Goal: Task Accomplishment & Management: Manage account settings

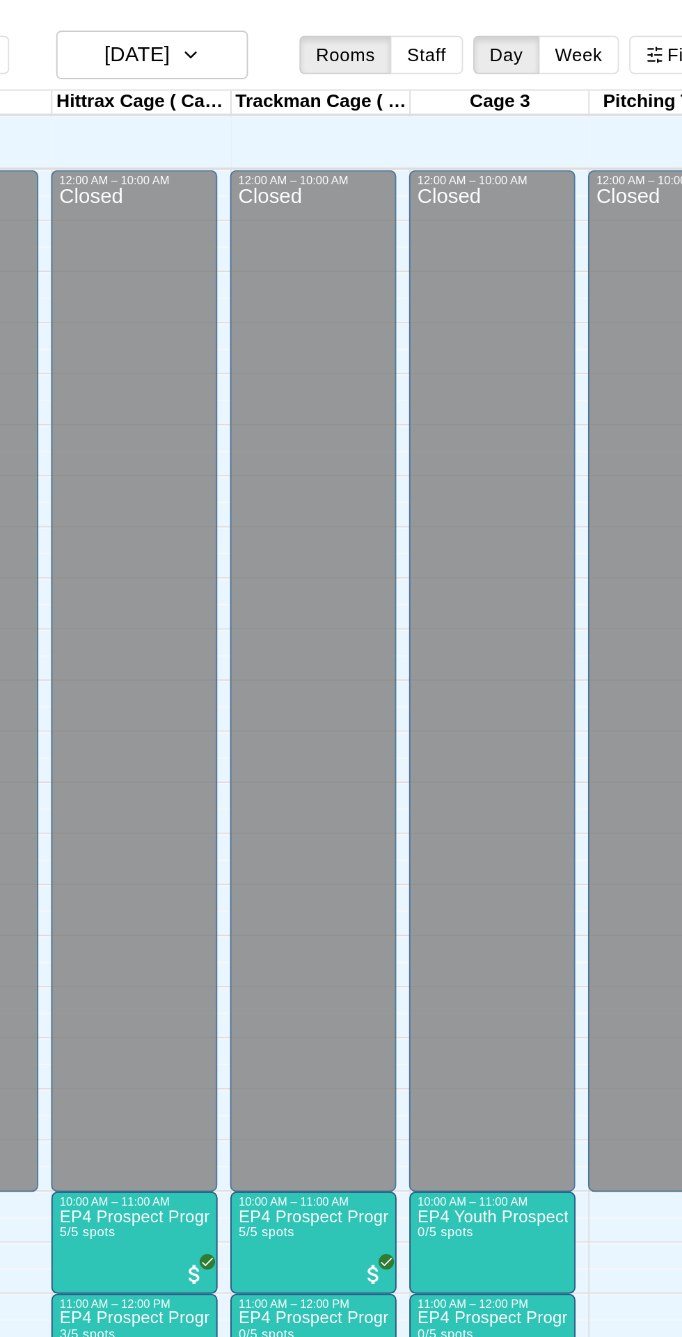
scroll to position [74, 0]
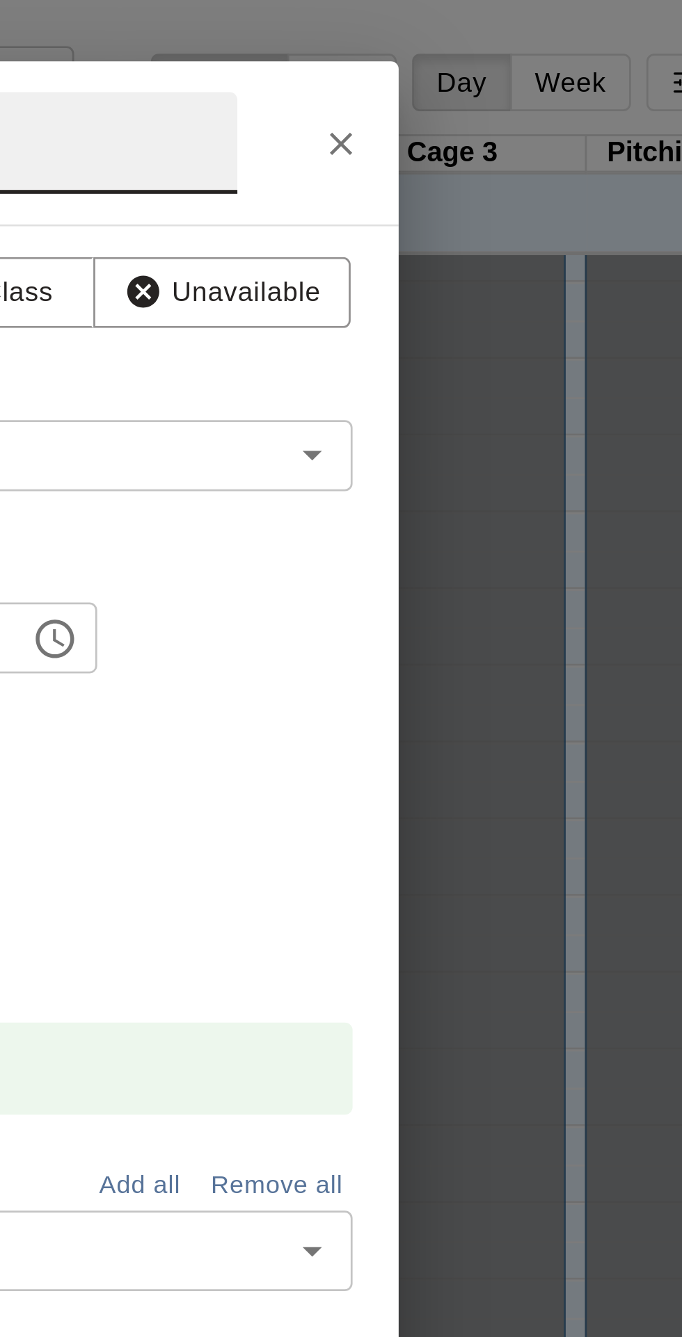
click at [535, 59] on icon "Close" at bounding box center [529, 52] width 14 height 14
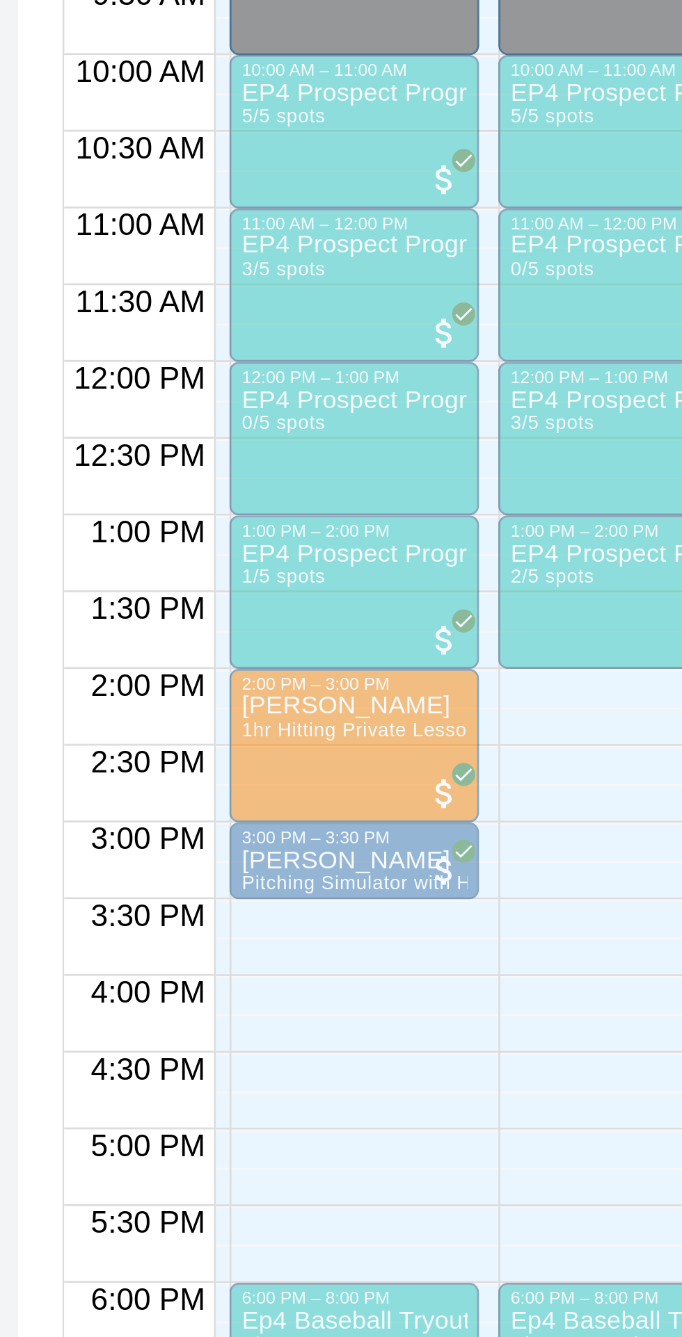
scroll to position [0, 94]
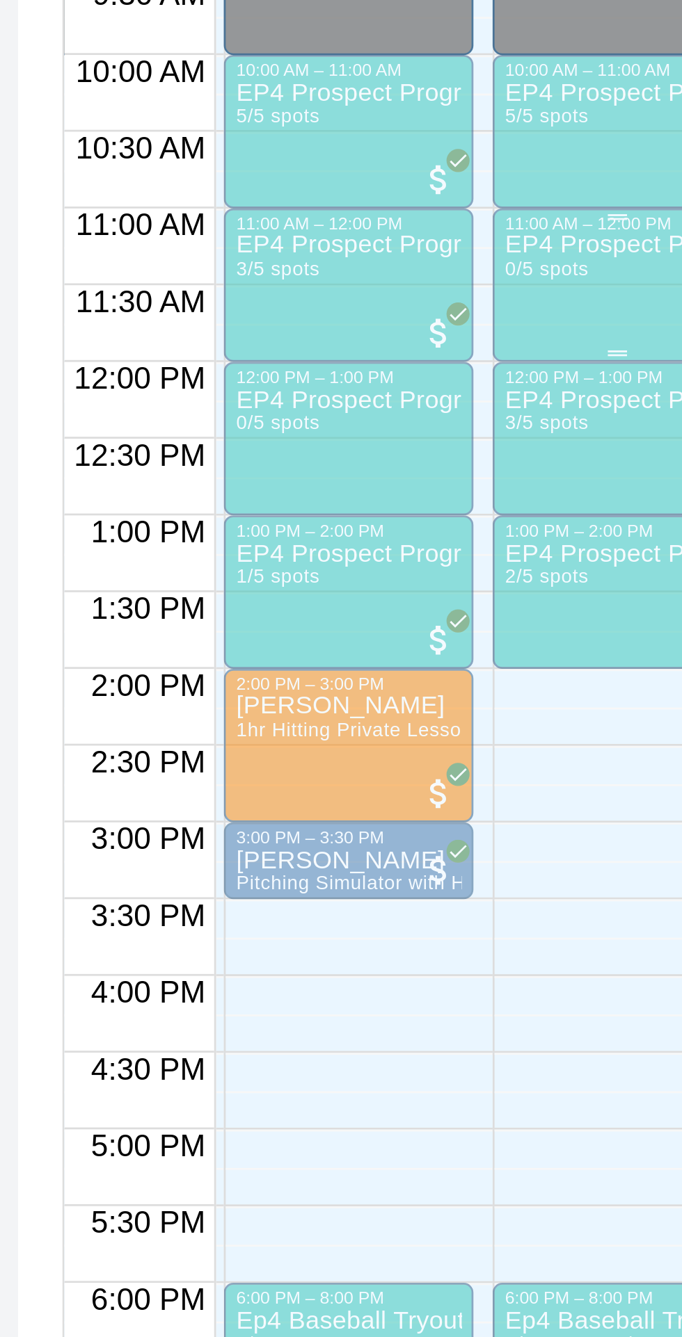
click at [370, 654] on div "EP4 Prospect Program Hitting ( ages [DEMOGRAPHIC_DATA] ) 0/5 spots" at bounding box center [373, 1308] width 82 height 1337
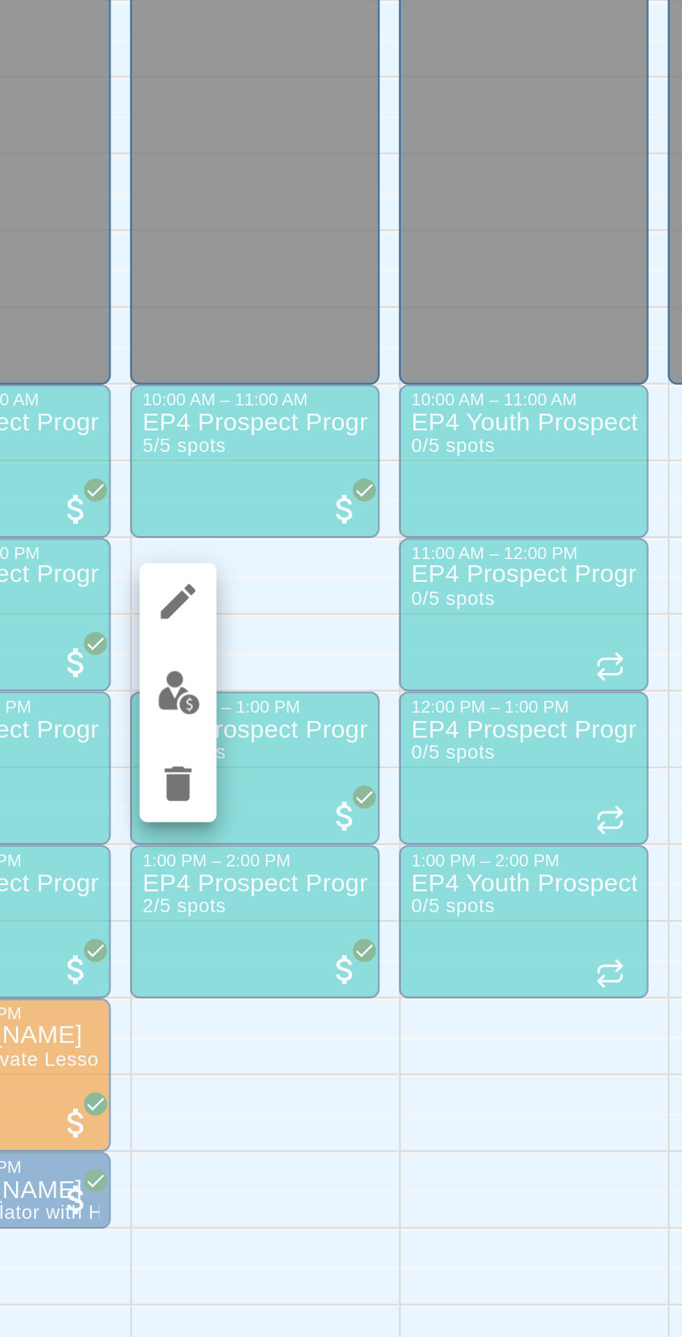
click at [344, 688] on img "edit" at bounding box center [346, 687] width 16 height 16
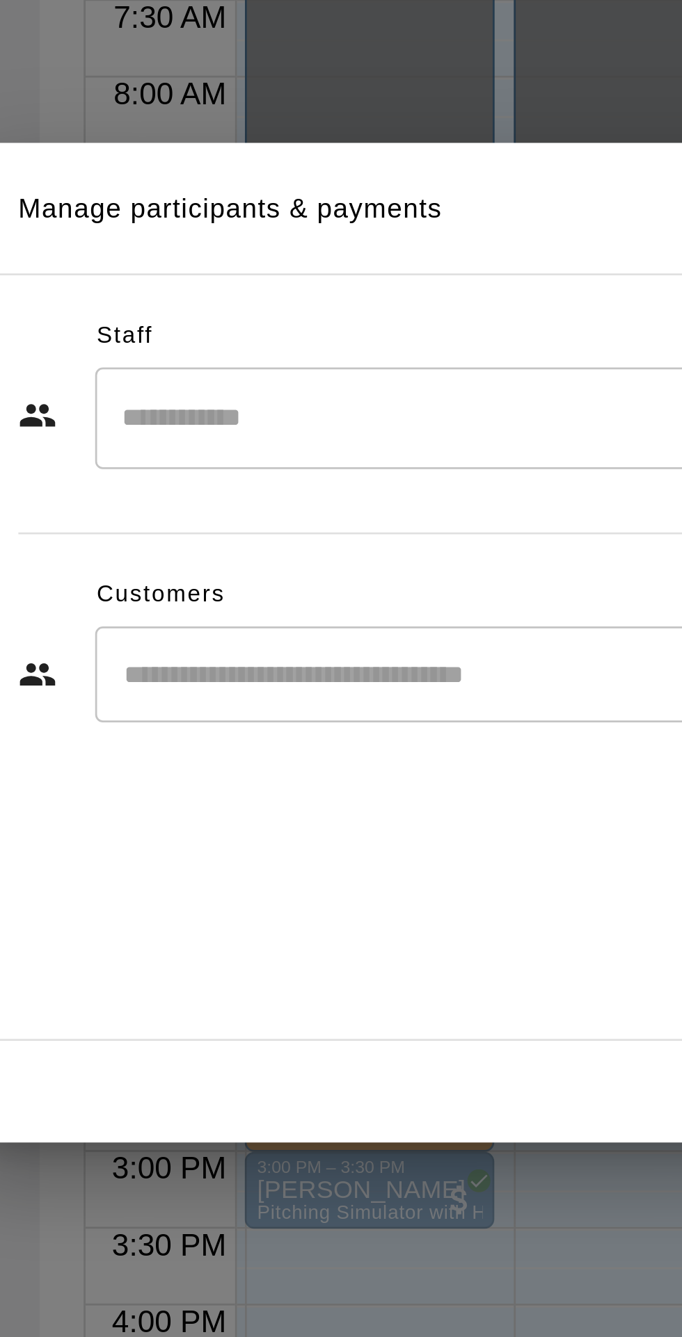
click at [236, 687] on input "Start typing to search customers..." at bounding box center [355, 680] width 344 height 14
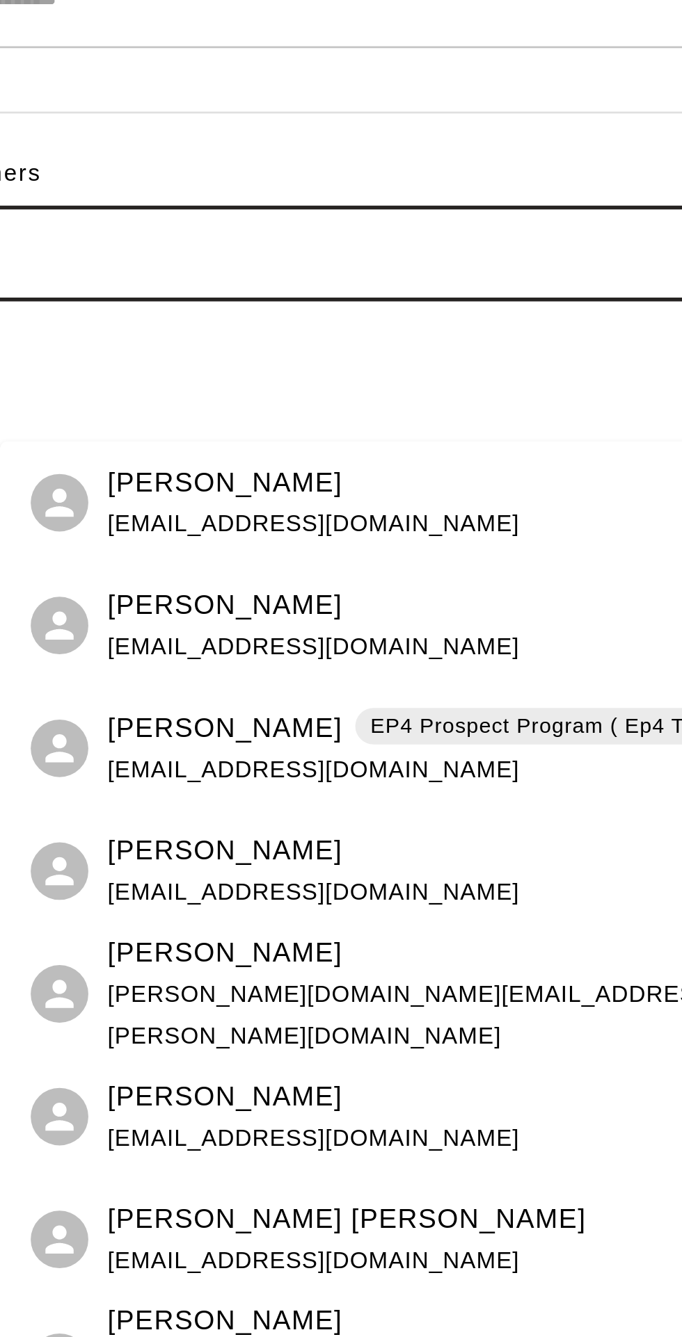
type input "******"
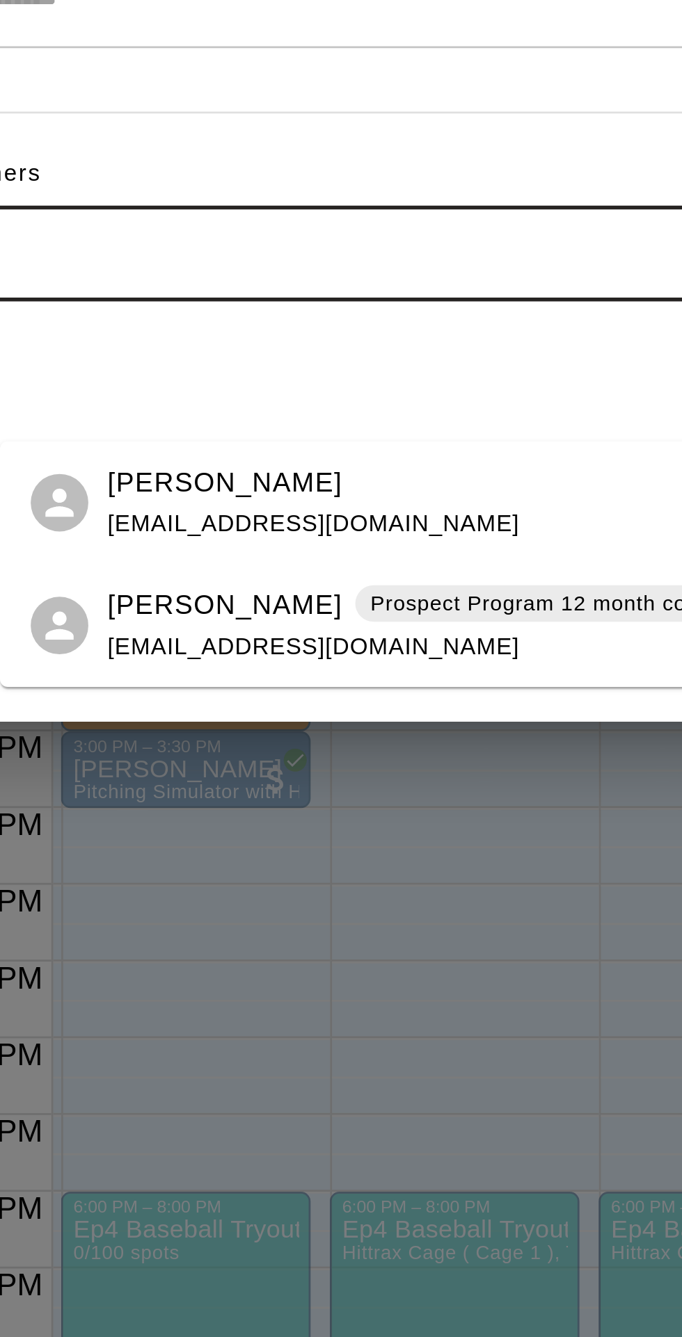
click at [290, 814] on div "[PERSON_NAME] Prospect Program 12 month commitment [EMAIL_ADDRESS][DOMAIN_NAME]" at bounding box center [373, 815] width 251 height 30
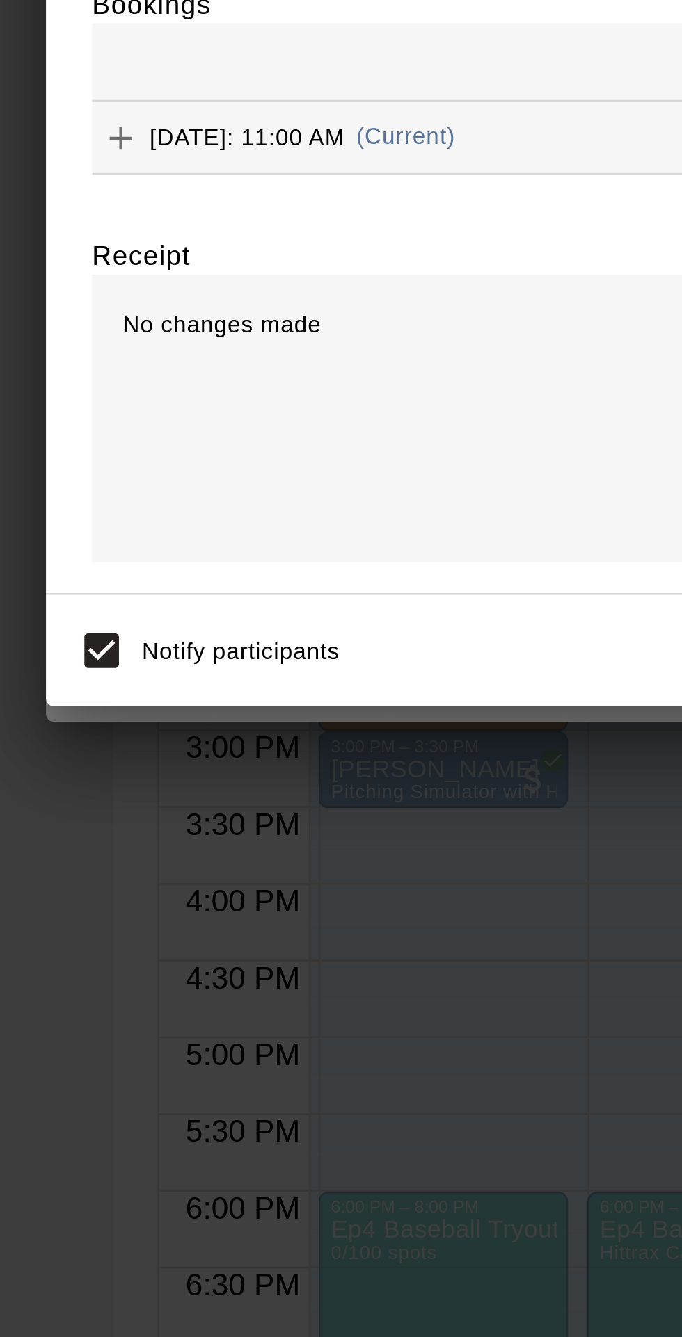
click at [166, 645] on icon "Add" at bounding box center [159, 638] width 14 height 14
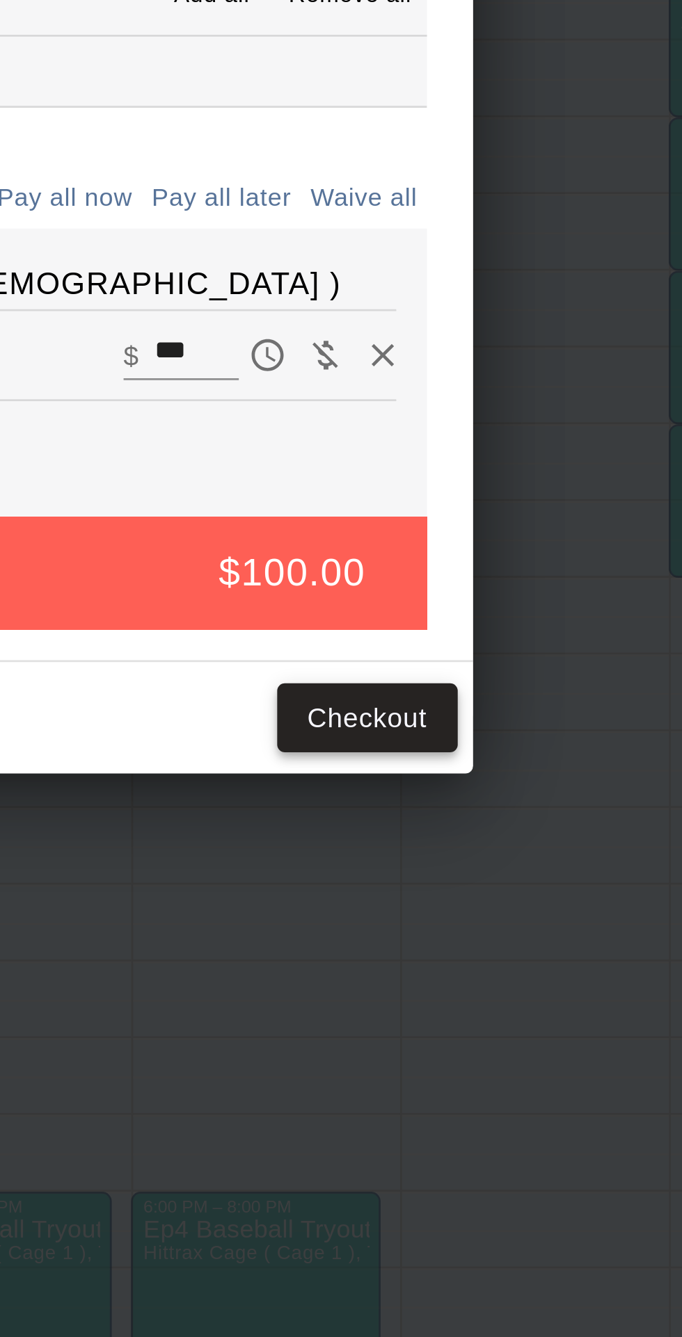
click at [531, 862] on button "Checkout" at bounding box center [510, 849] width 65 height 26
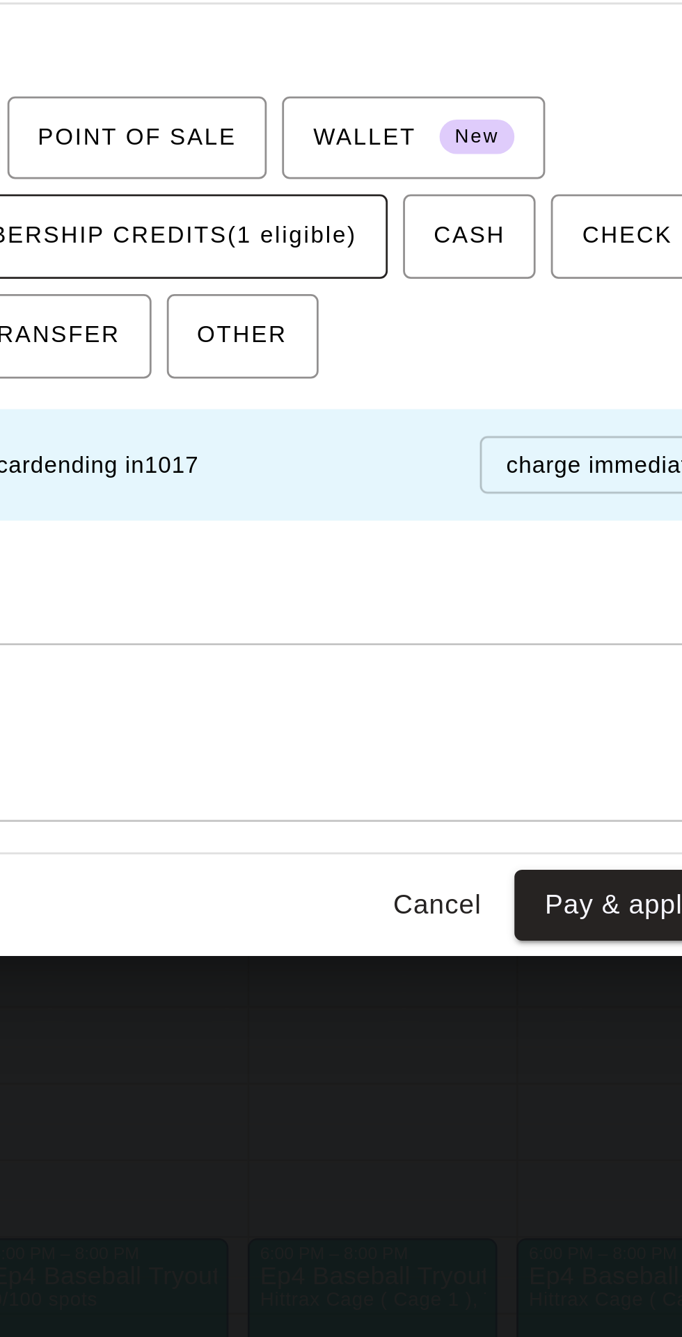
click at [316, 668] on span "PACKAGE / MEMBERSHIP CREDITS (1 eligible)" at bounding box center [264, 657] width 208 height 22
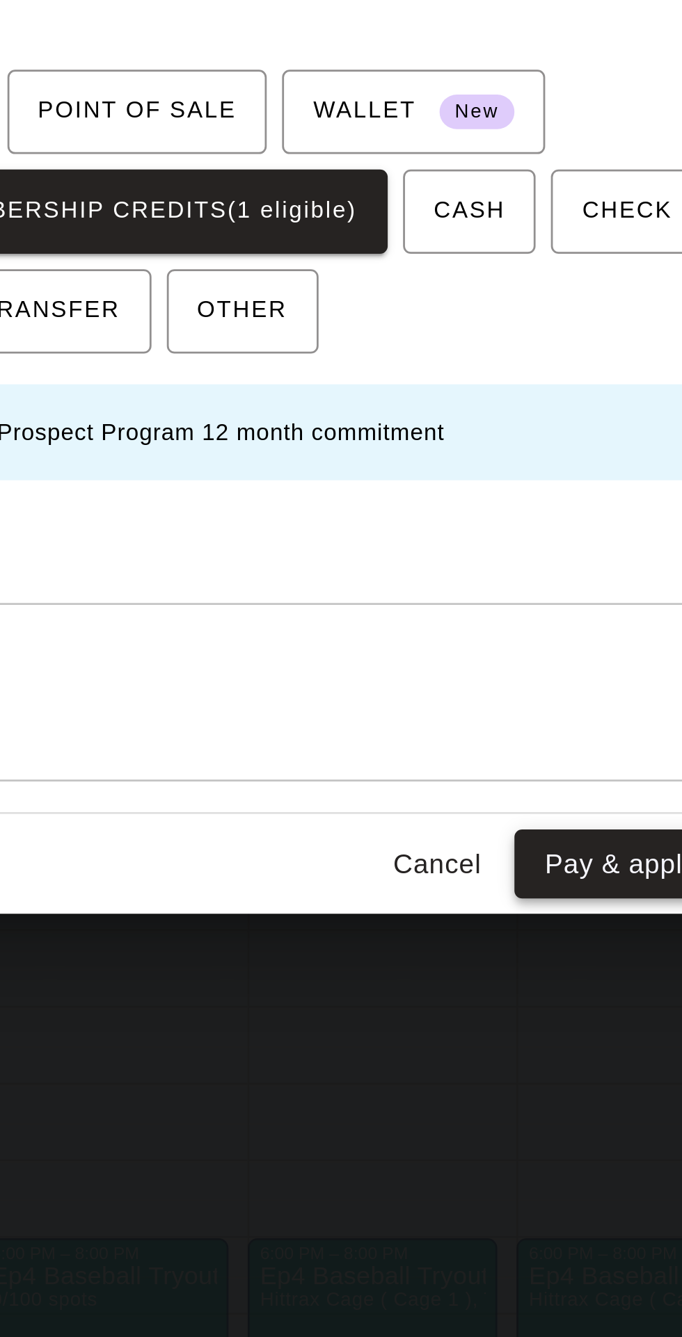
click at [463, 898] on button "Pay & apply changes" at bounding box center [484, 885] width 119 height 26
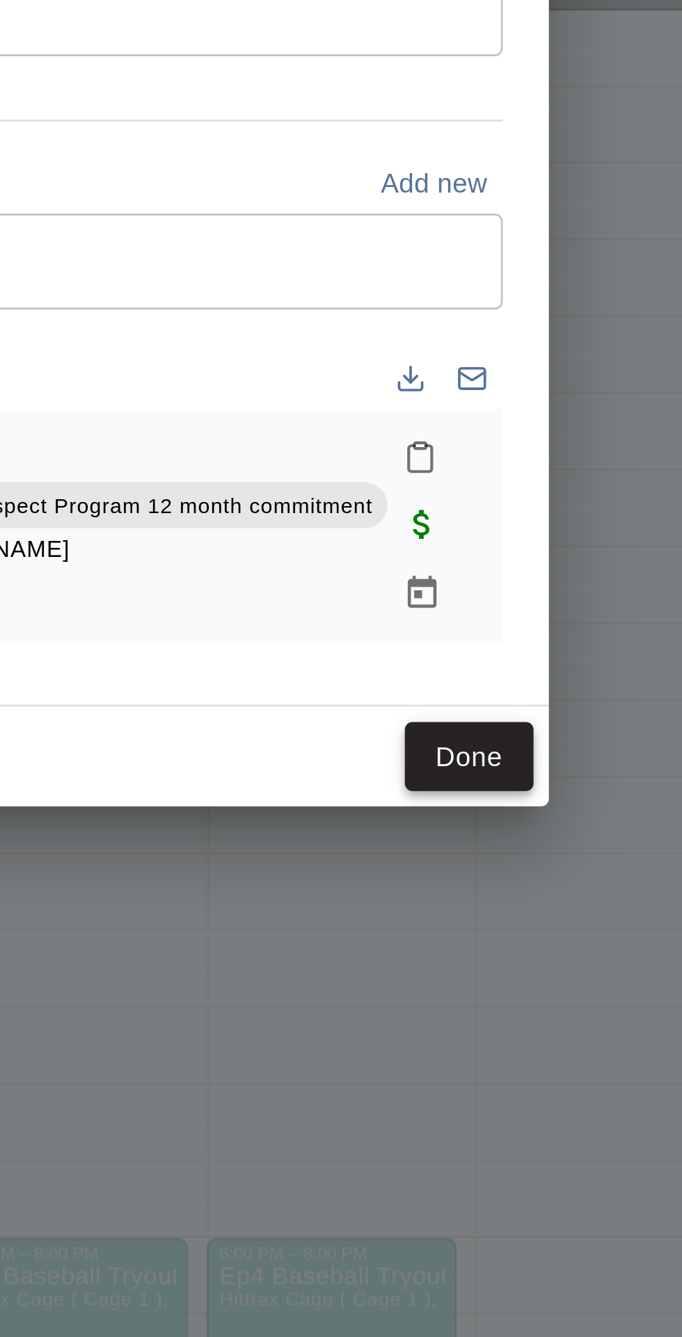
click at [544, 859] on button "Done" at bounding box center [520, 846] width 47 height 26
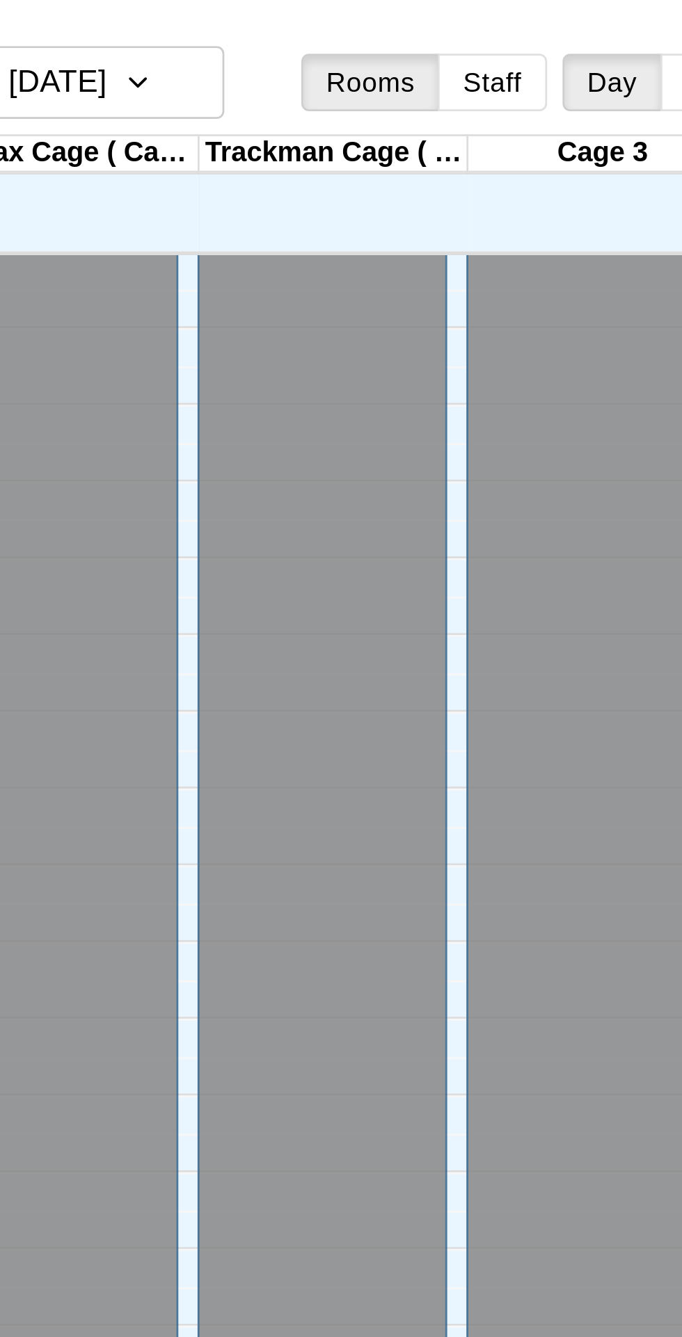
scroll to position [74, 0]
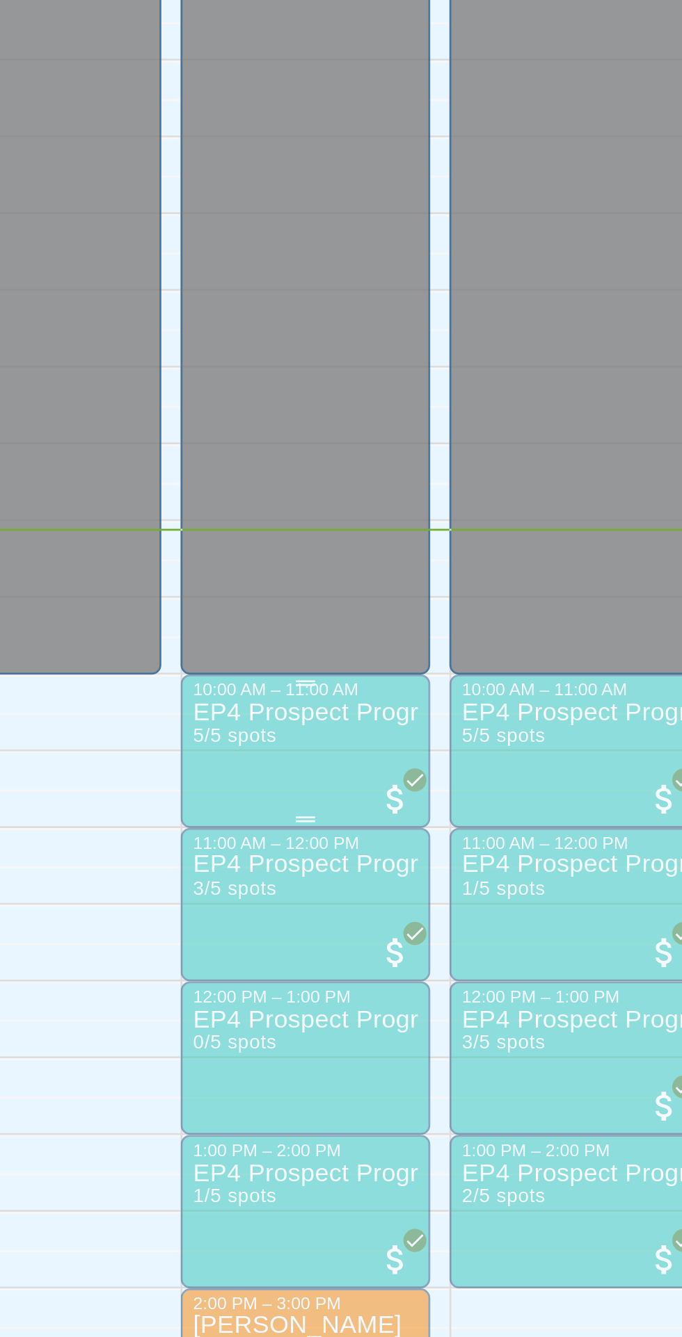
click at [381, 601] on div "EP4 Prospect Program Hitting ( 16u+ Slot ) 5/5 spots" at bounding box center [370, 1252] width 82 height 1337
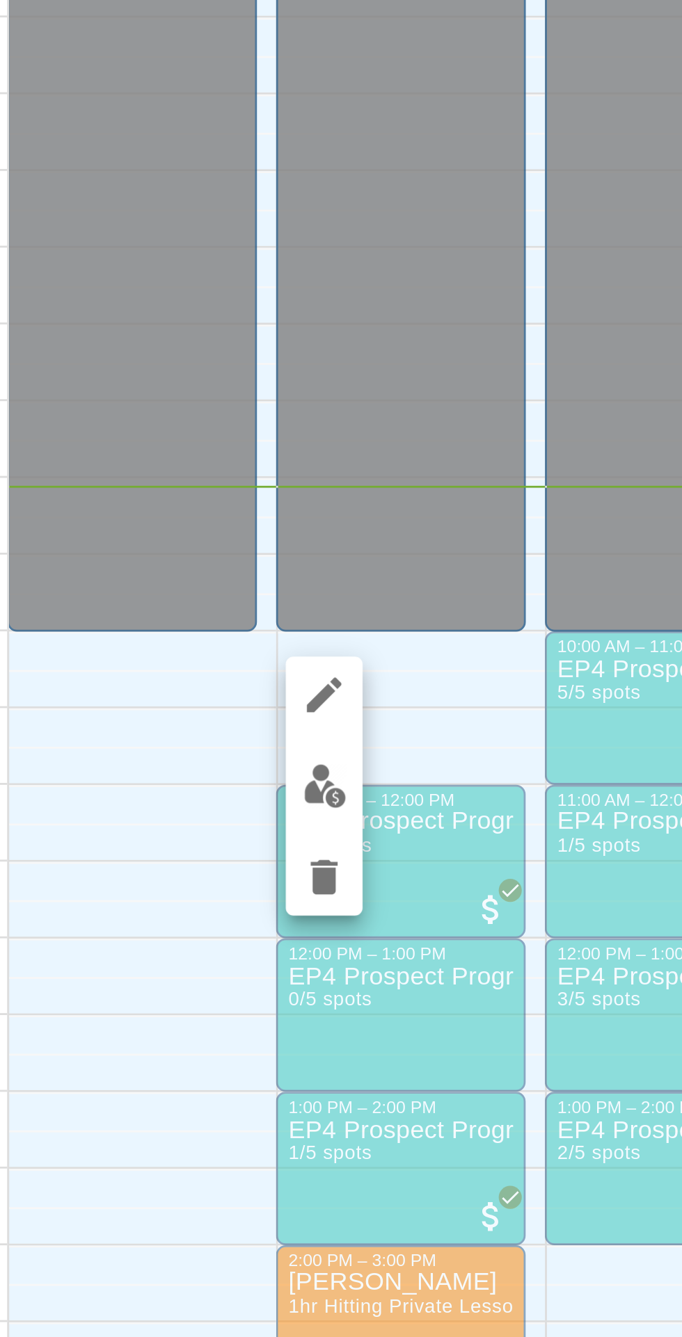
click at [340, 633] on img "edit" at bounding box center [343, 631] width 16 height 16
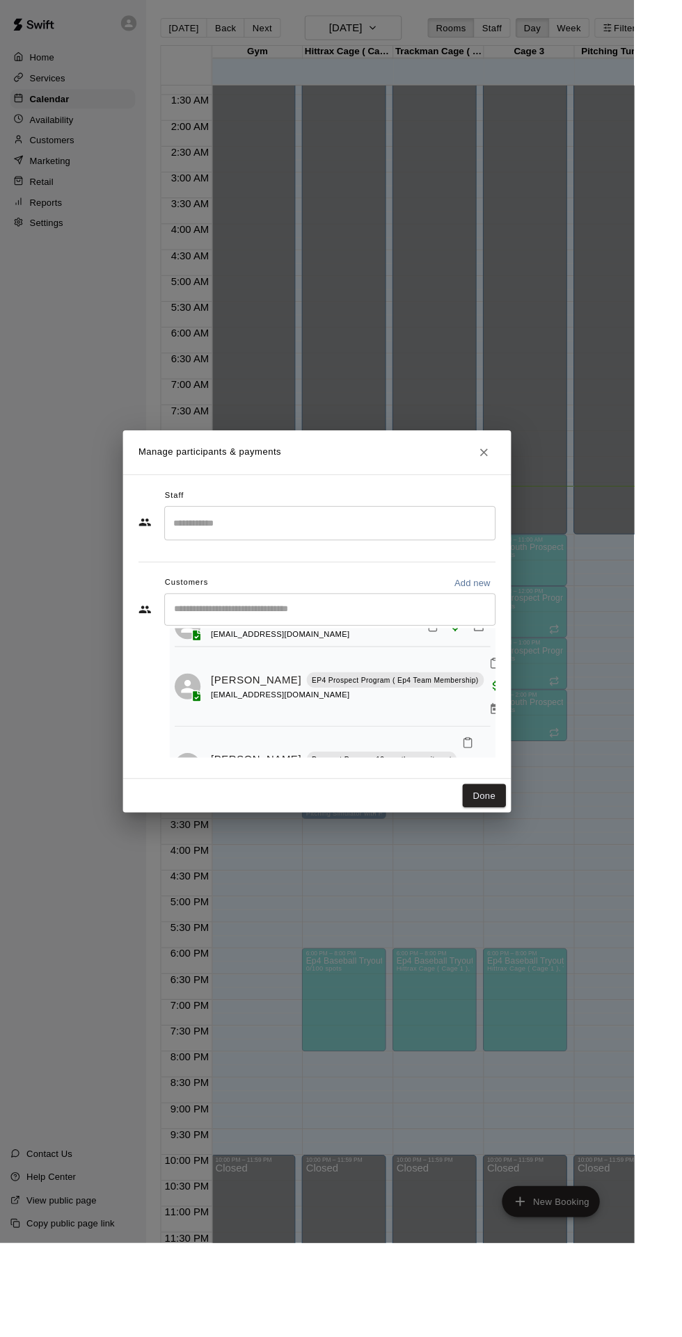
scroll to position [175, 0]
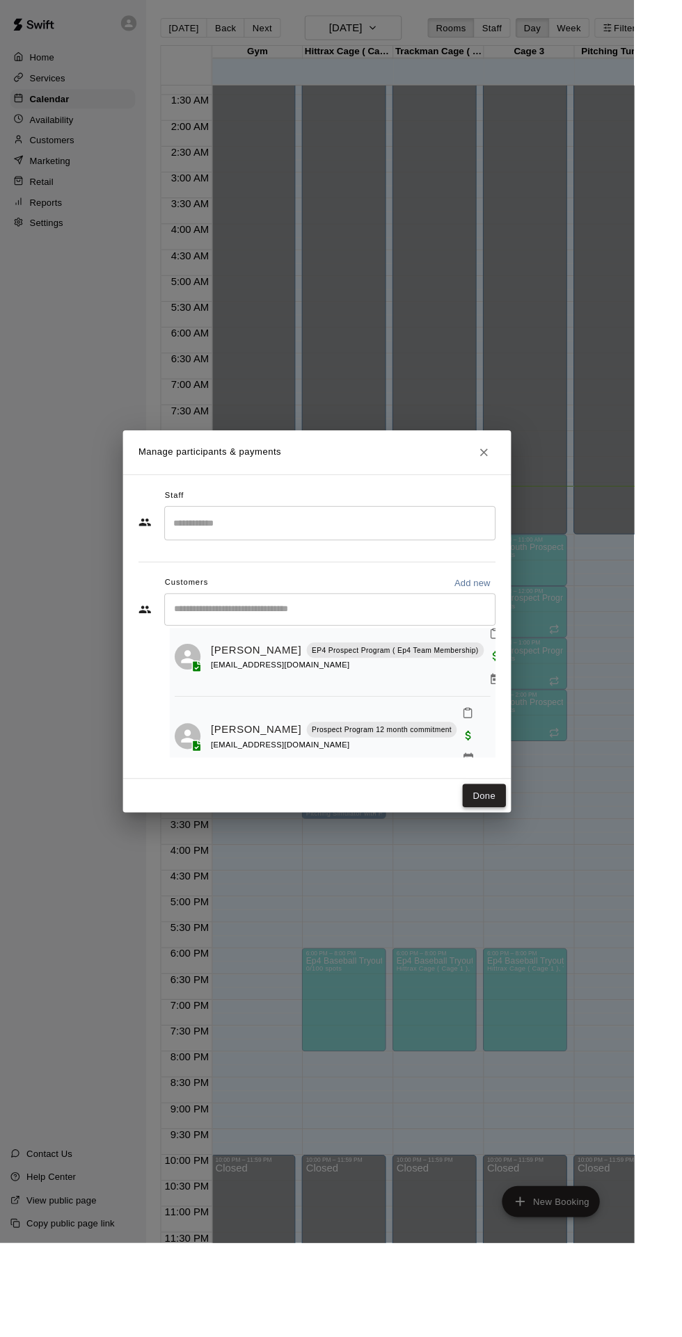
click at [544, 869] on button "Done" at bounding box center [520, 857] width 47 height 26
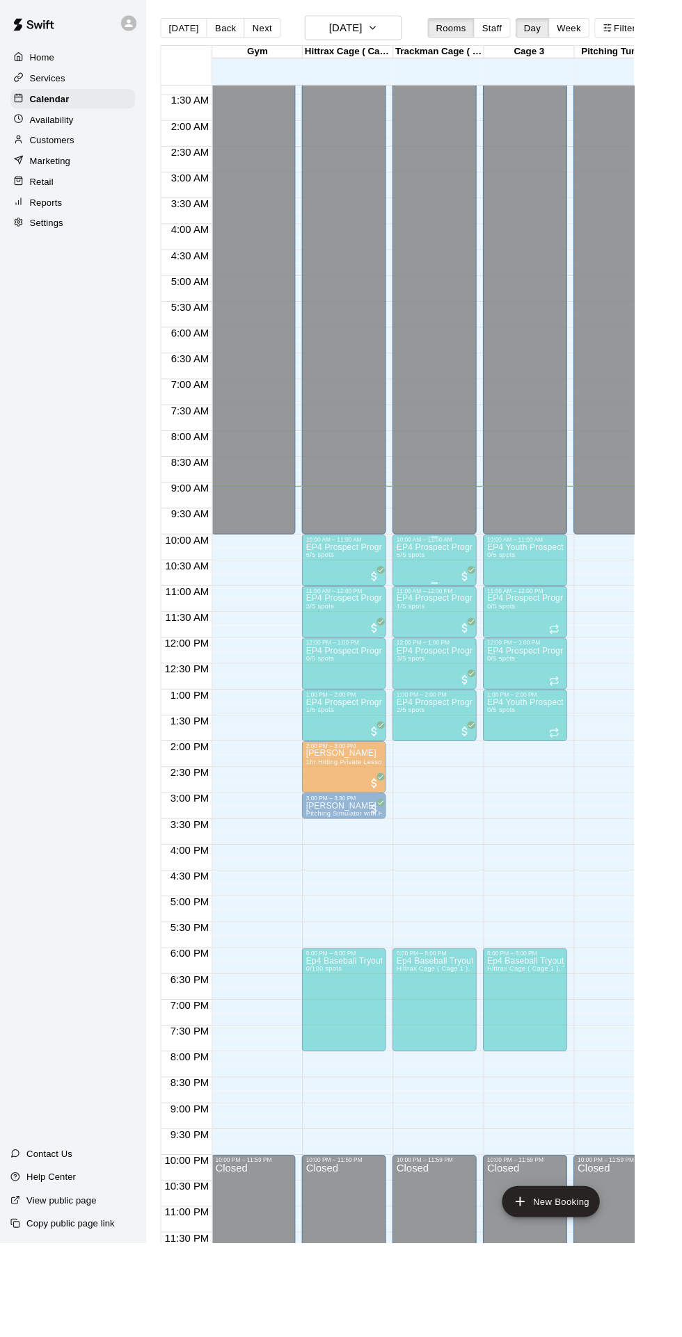
click at [460, 606] on div "EP4 Prospect Program Hitting ( ages [DEMOGRAPHIC_DATA] ) 5/5 spots" at bounding box center [467, 1252] width 82 height 1337
click at [437, 638] on img "edit" at bounding box center [440, 631] width 16 height 16
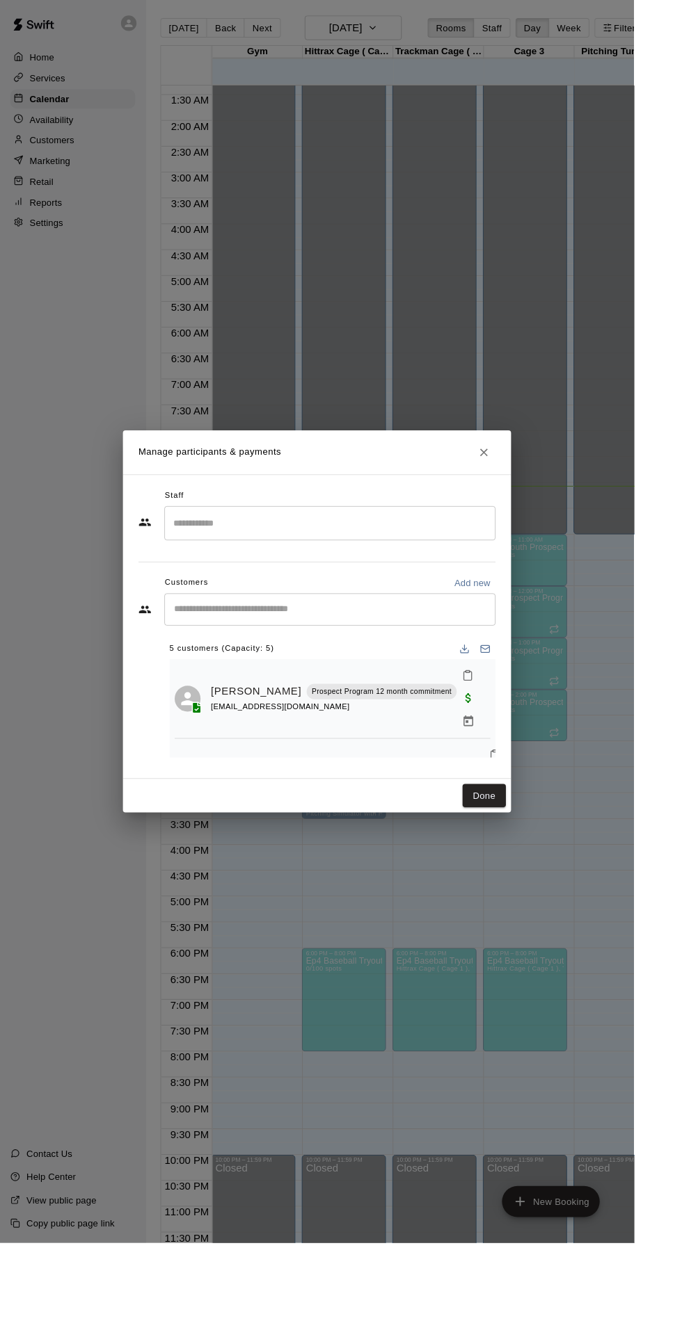
click at [380, 768] on div "[EMAIL_ADDRESS][DOMAIN_NAME]" at bounding box center [359, 760] width 264 height 15
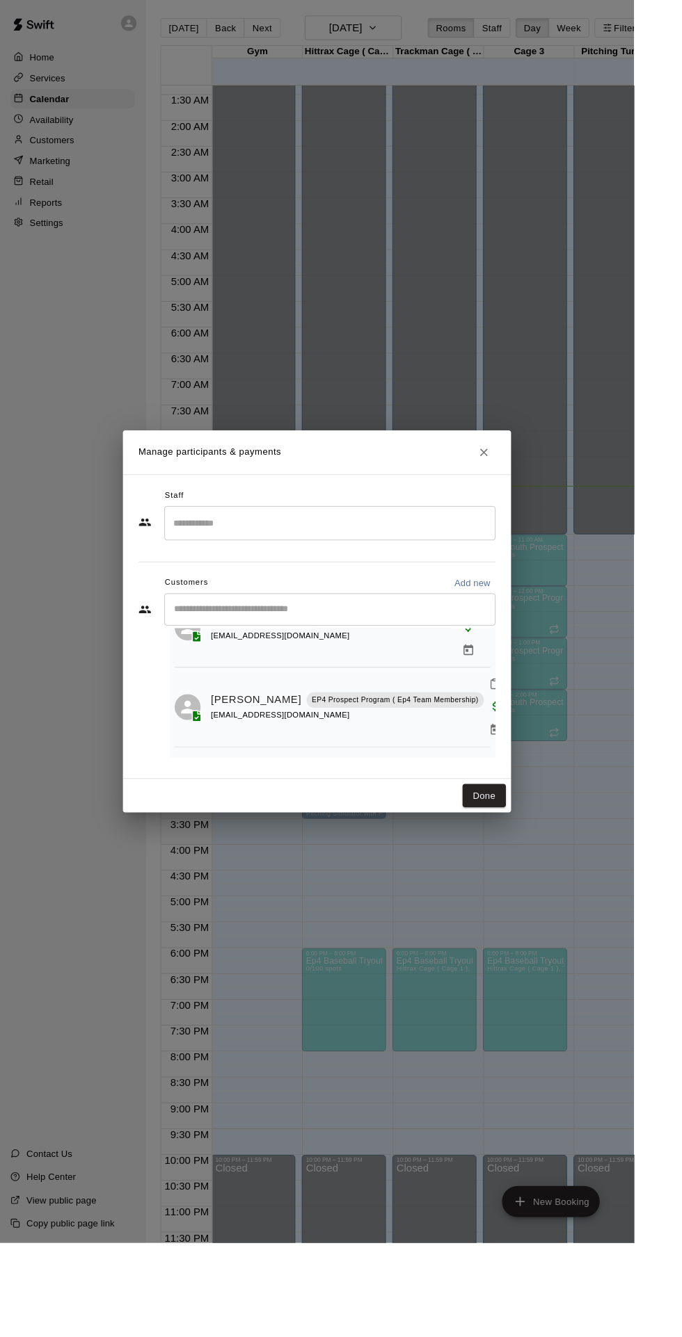
scroll to position [81, 0]
click at [544, 869] on button "Done" at bounding box center [520, 857] width 47 height 26
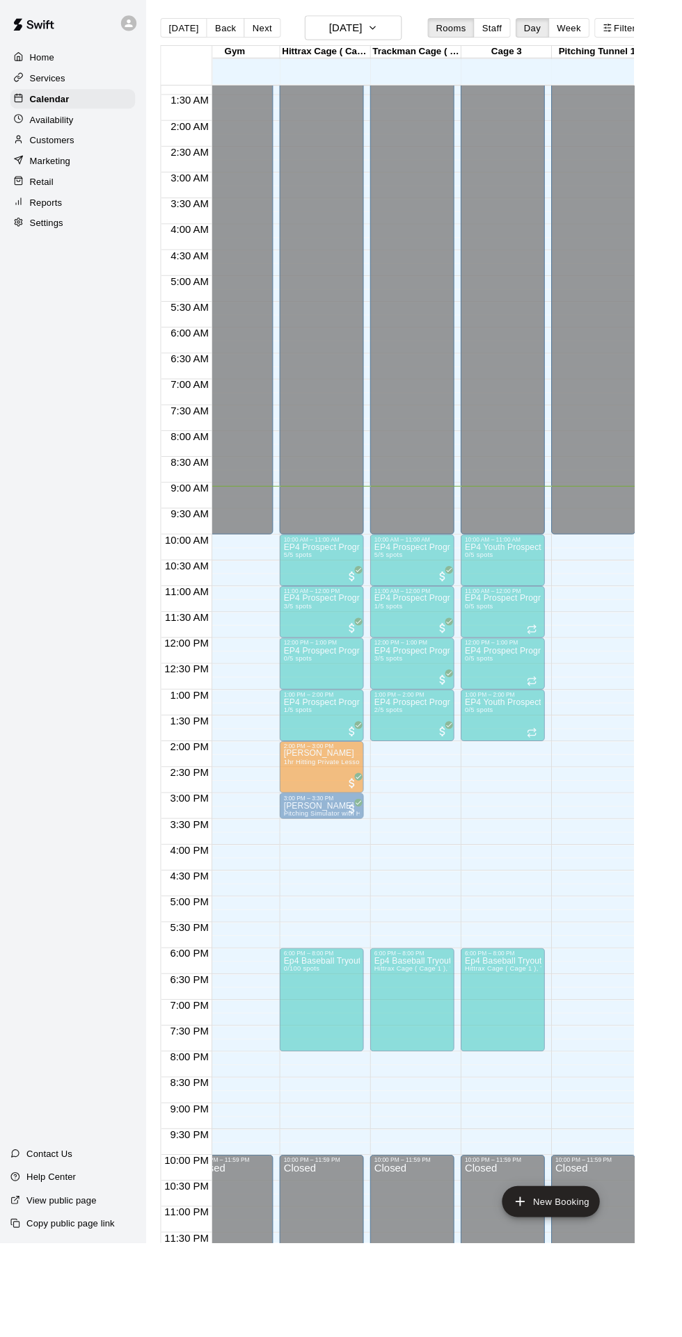
scroll to position [0, 94]
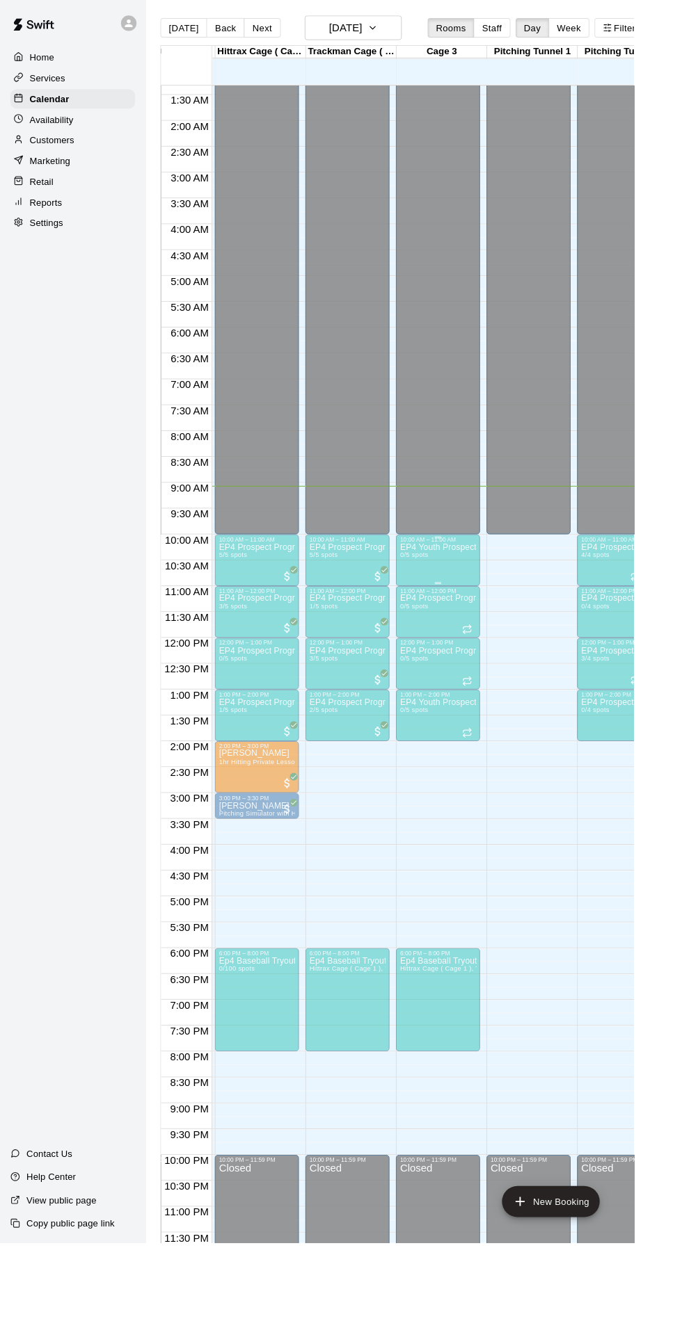
click at [473, 600] on div "EP4 Youth Prospect Program Hitting ( ages [DEMOGRAPHIC_DATA] ) 0/5 spots" at bounding box center [471, 1252] width 82 height 1337
click at [438, 637] on img "edit" at bounding box center [443, 631] width 16 height 16
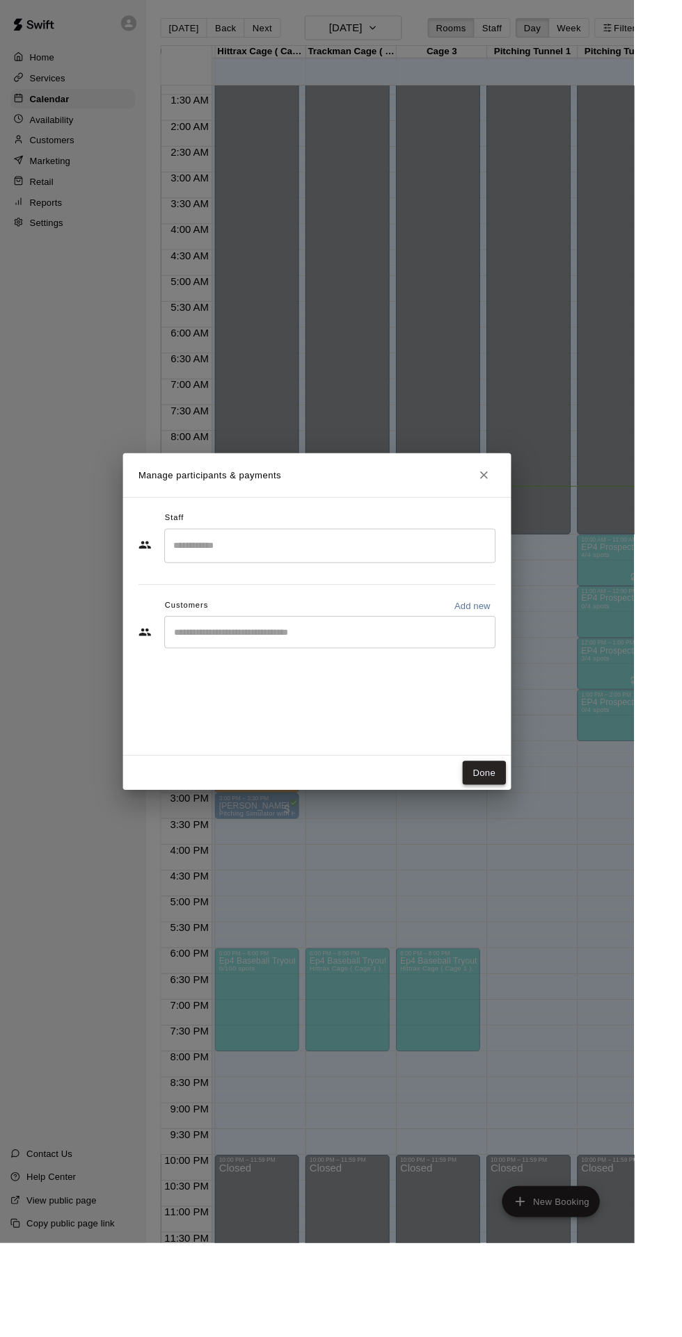
click at [544, 844] on button "Done" at bounding box center [520, 832] width 47 height 26
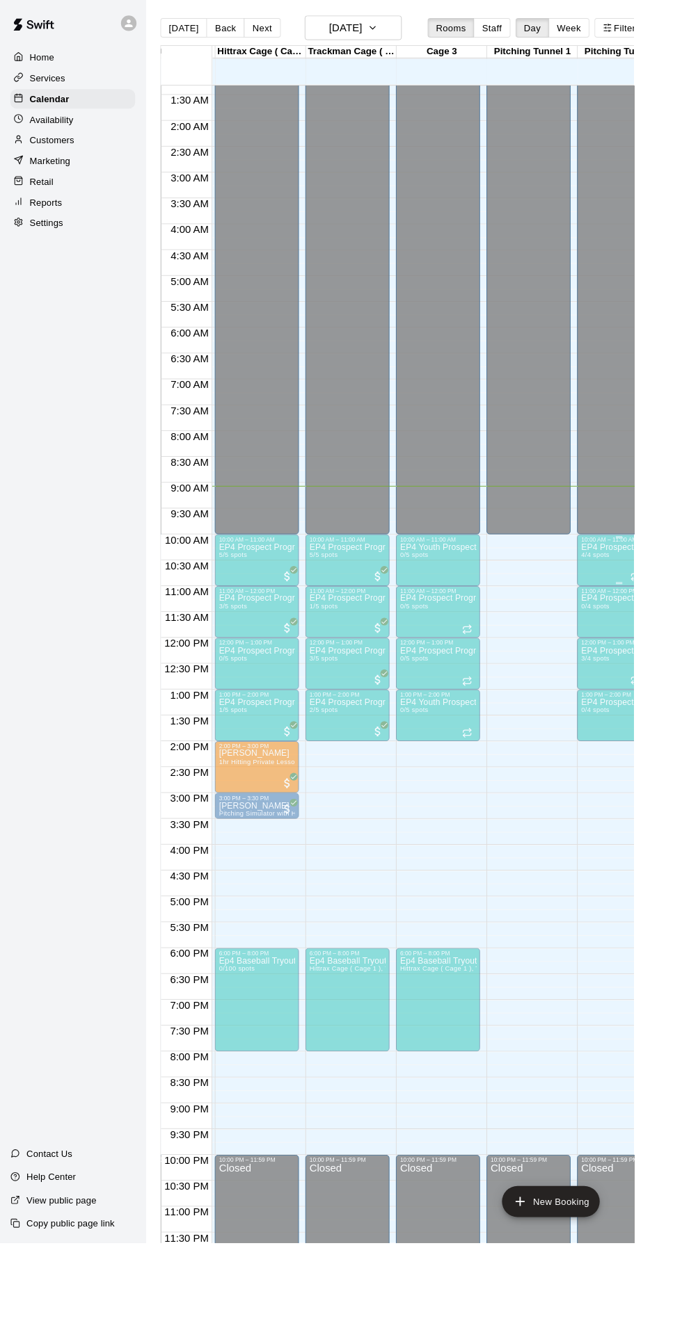
click at [655, 601] on div "EP4 Prospect Program Pitching (Ages [DEMOGRAPHIC_DATA]+ ) 4/4 spots" at bounding box center [666, 1252] width 82 height 1337
click at [629, 643] on div at bounding box center [638, 631] width 28 height 94
click at [647, 619] on div at bounding box center [638, 631] width 28 height 94
click at [620, 641] on div at bounding box center [341, 668] width 682 height 1337
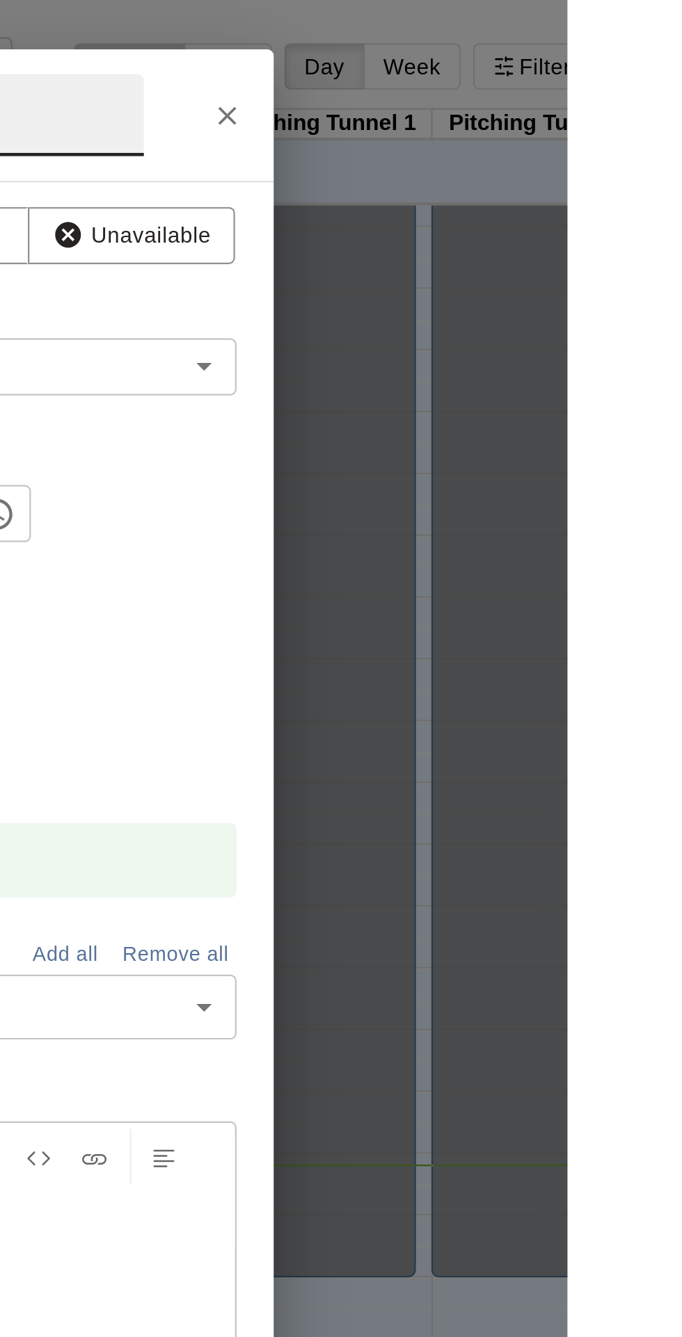
click at [535, 59] on icon "Close" at bounding box center [529, 52] width 14 height 14
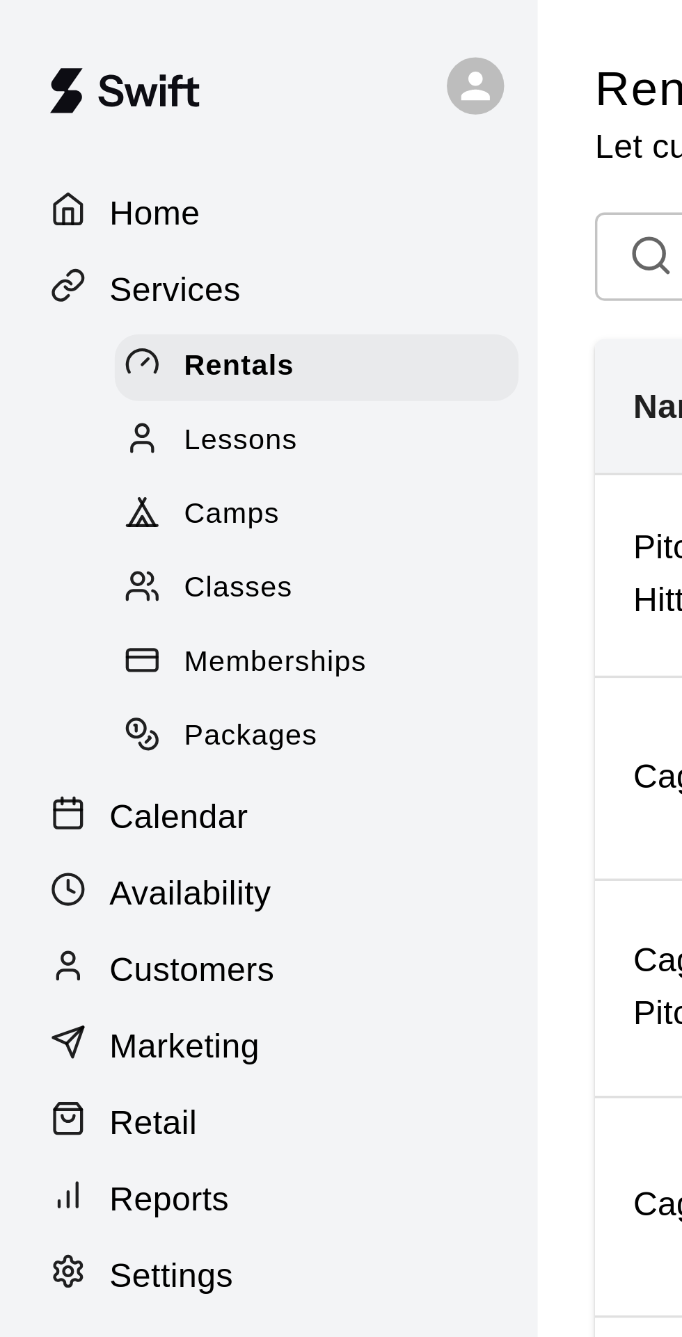
click at [57, 240] on p "Calendar" at bounding box center [52, 238] width 40 height 14
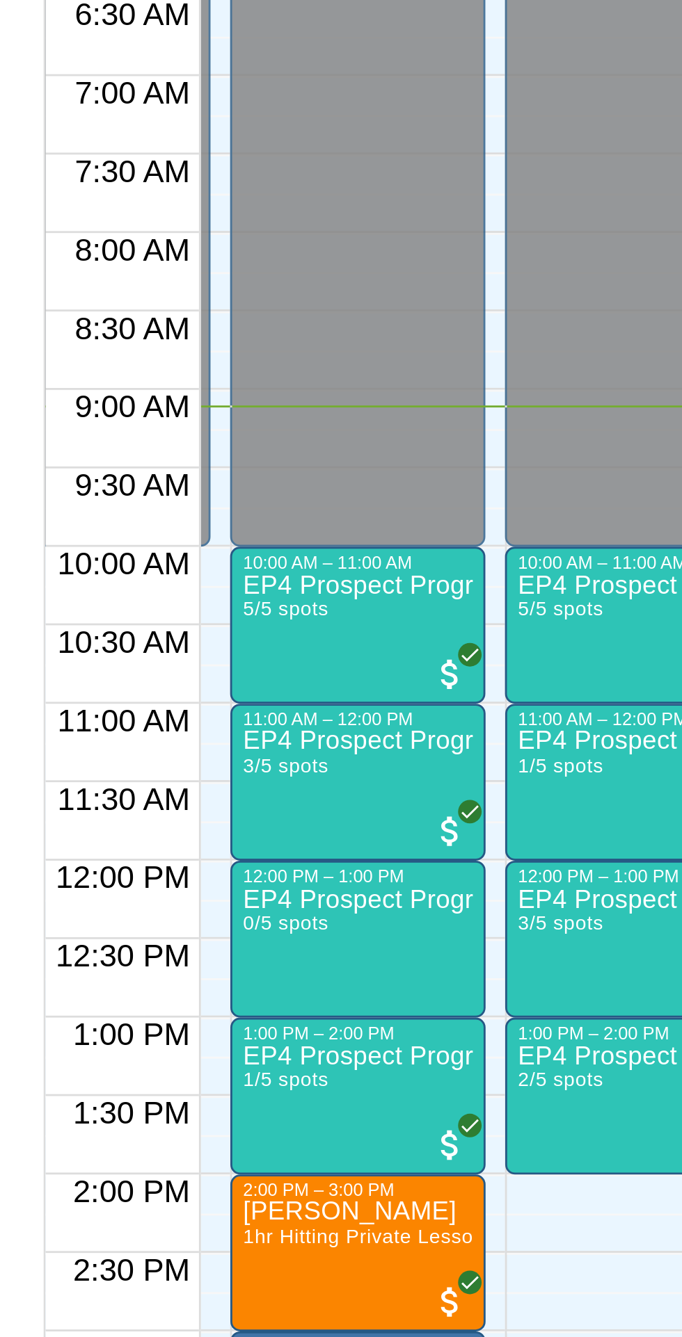
scroll to position [74, 92]
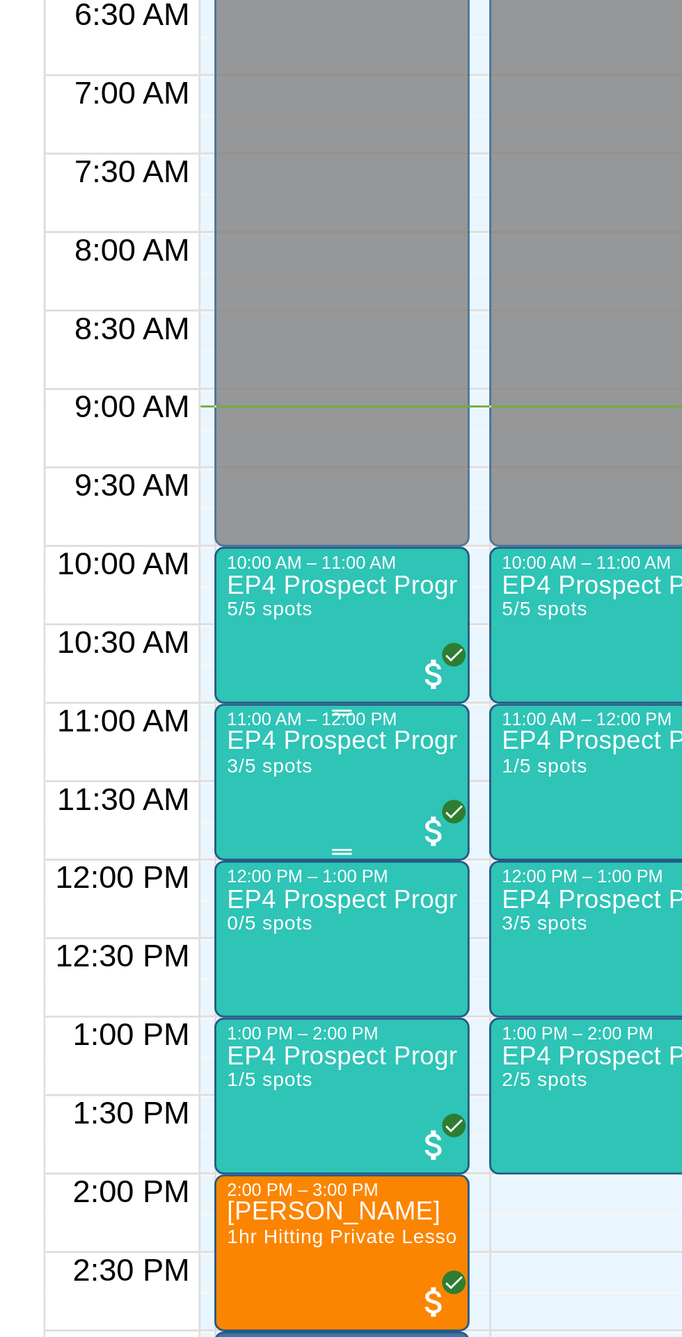
click at [289, 661] on div "EP4 Prospect Program Hitting ( 16u+ Slot ) 3/5 spots" at bounding box center [278, 1308] width 82 height 1337
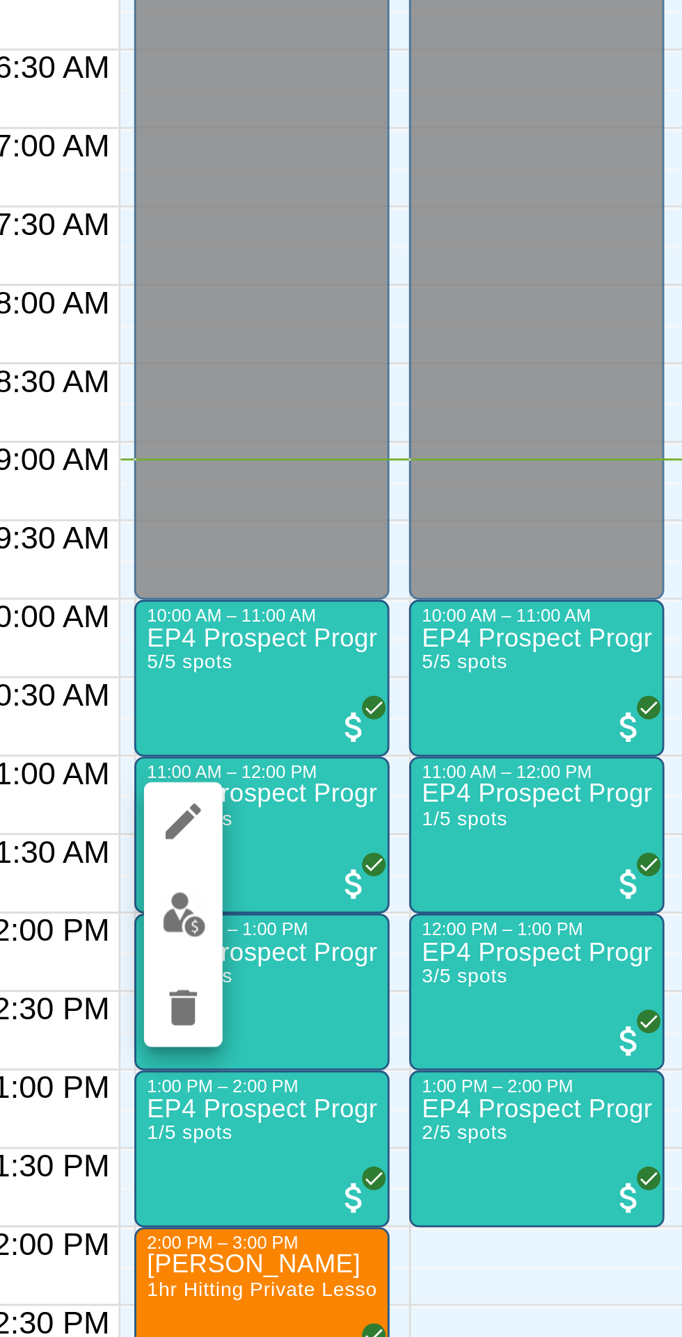
click at [250, 688] on img "edit" at bounding box center [251, 687] width 16 height 16
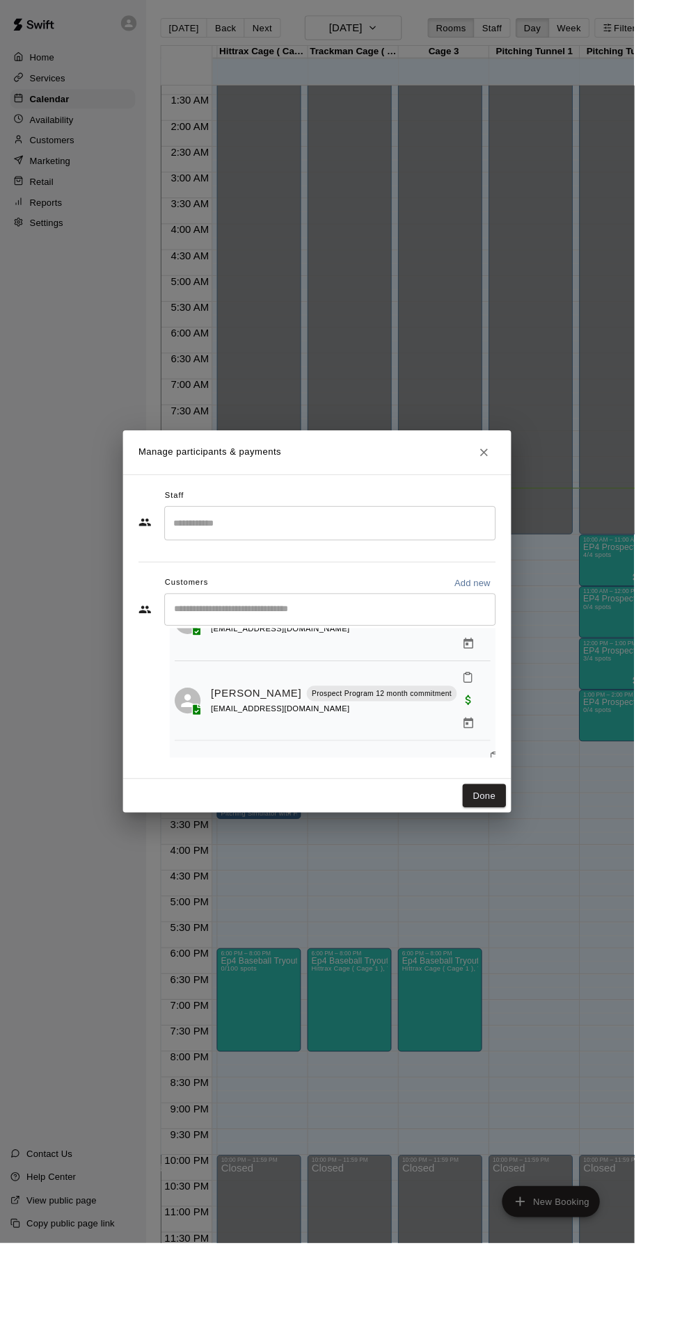
scroll to position [86, 0]
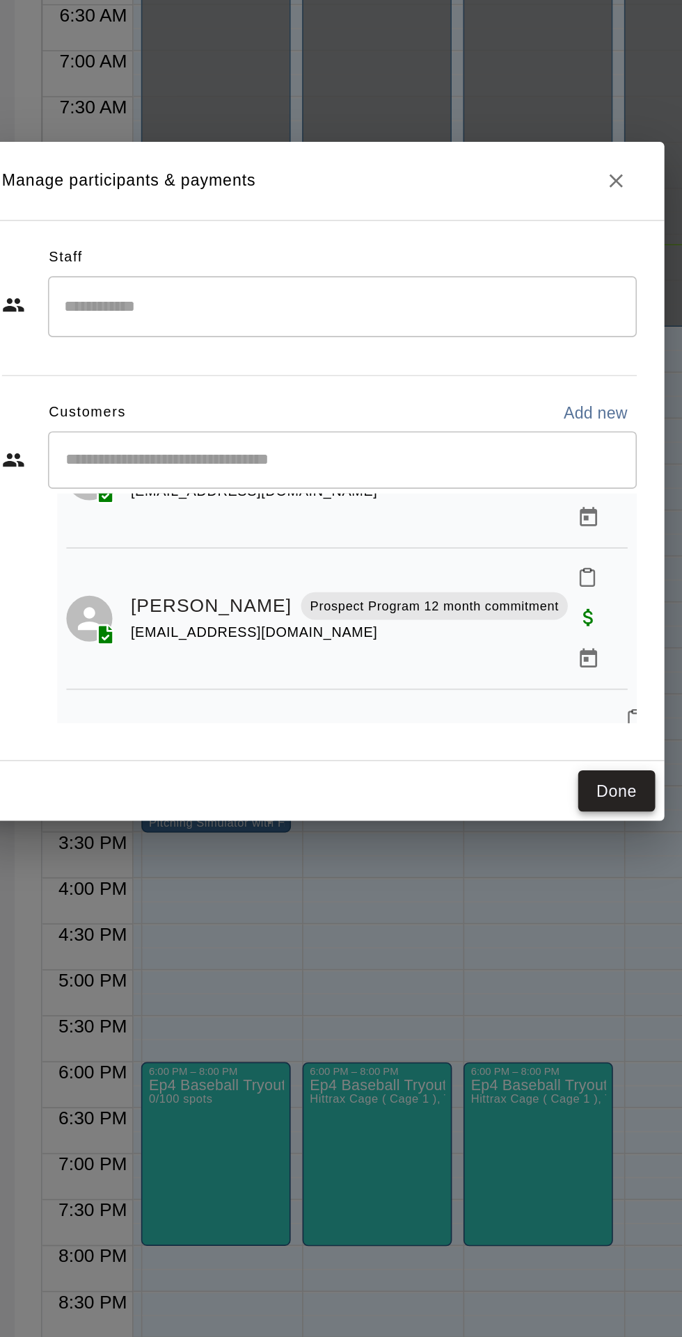
click at [540, 869] on button "Done" at bounding box center [520, 857] width 47 height 26
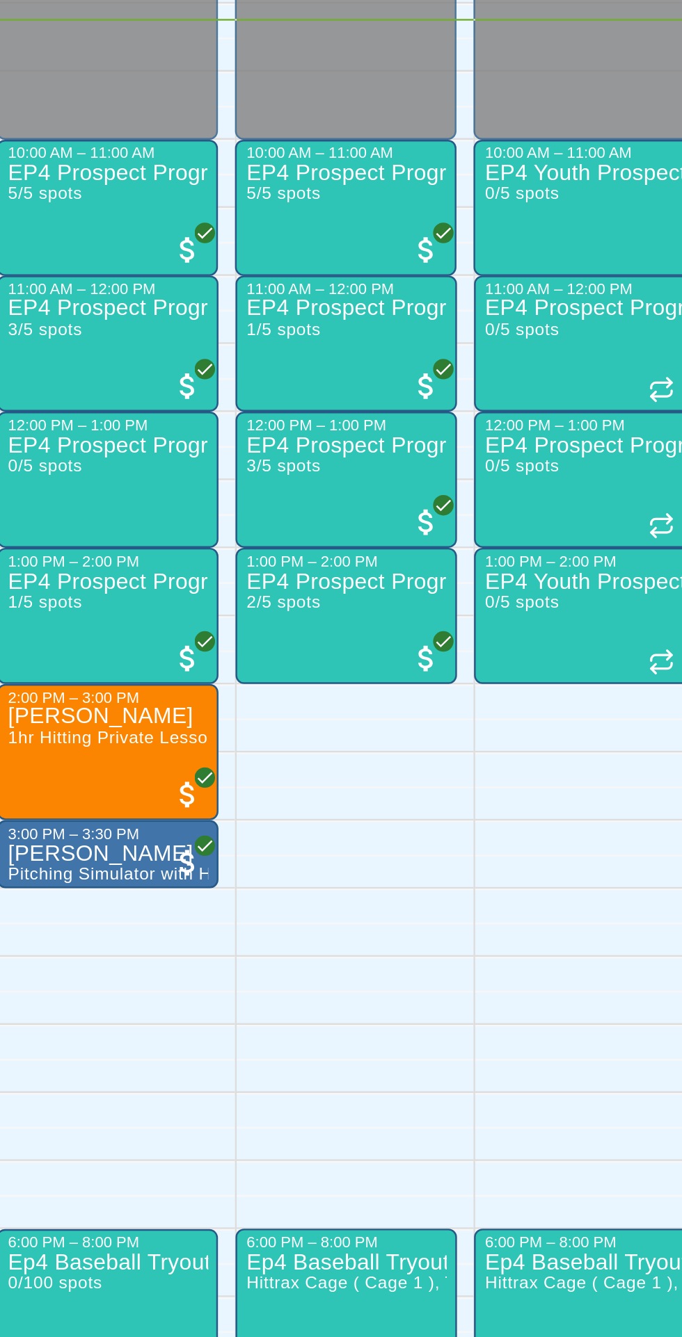
scroll to position [0, 94]
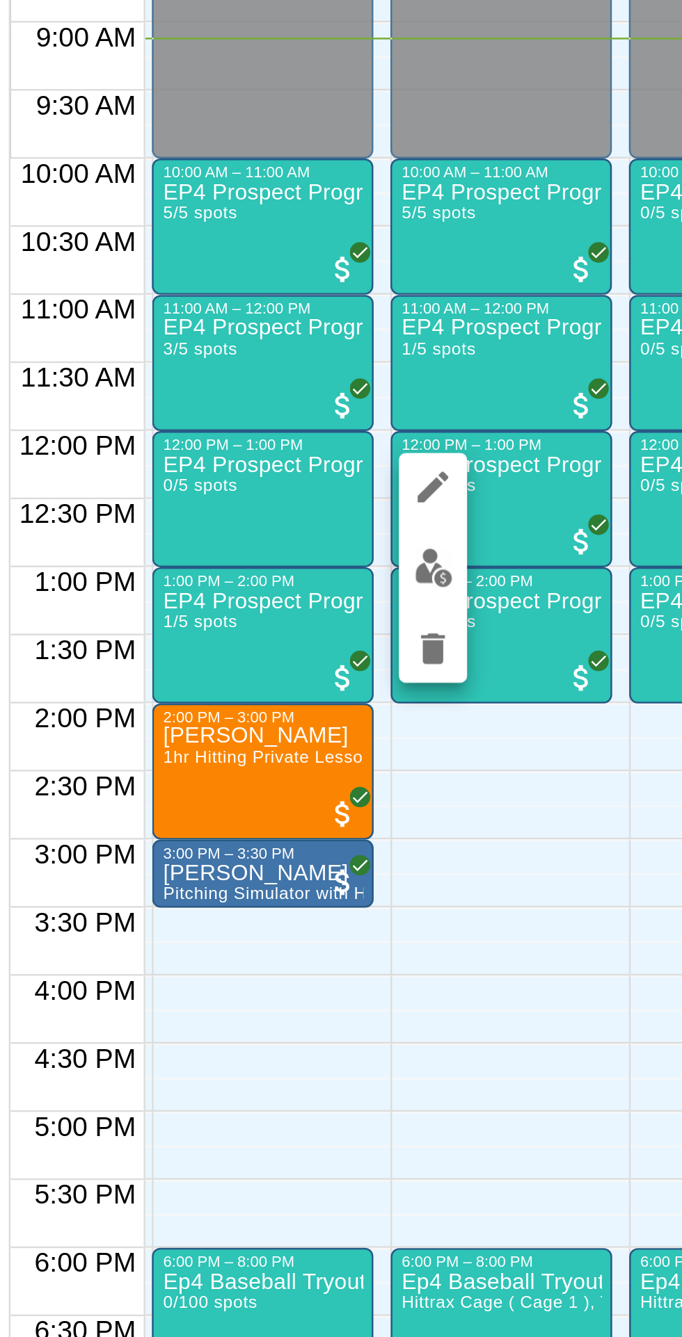
click at [346, 743] on img "edit" at bounding box center [346, 742] width 16 height 16
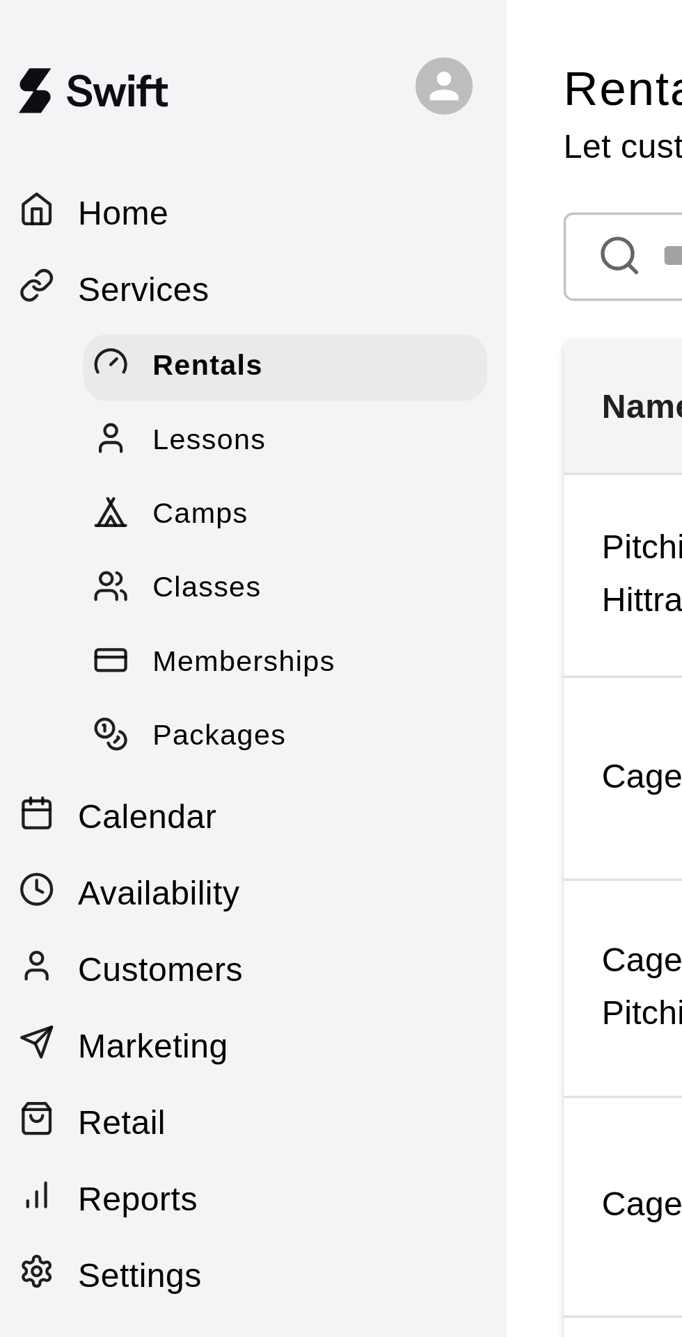
click at [60, 239] on p "Calendar" at bounding box center [52, 238] width 40 height 14
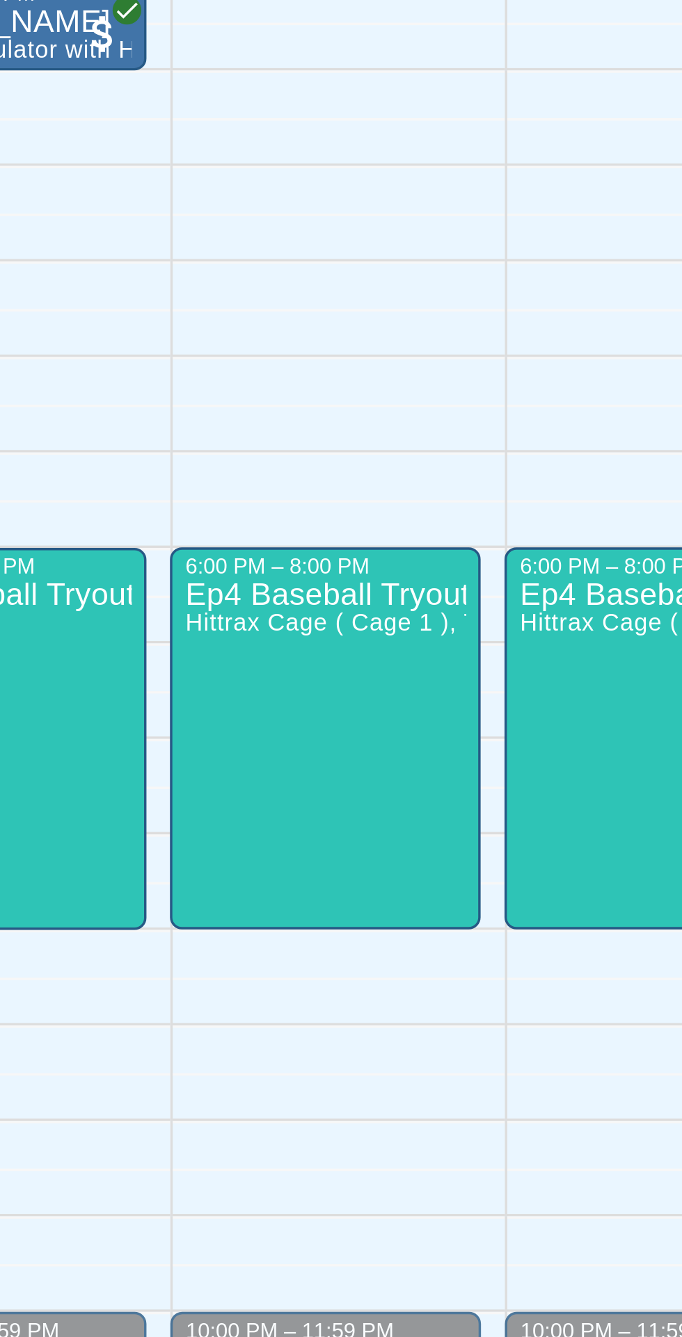
scroll to position [0, 94]
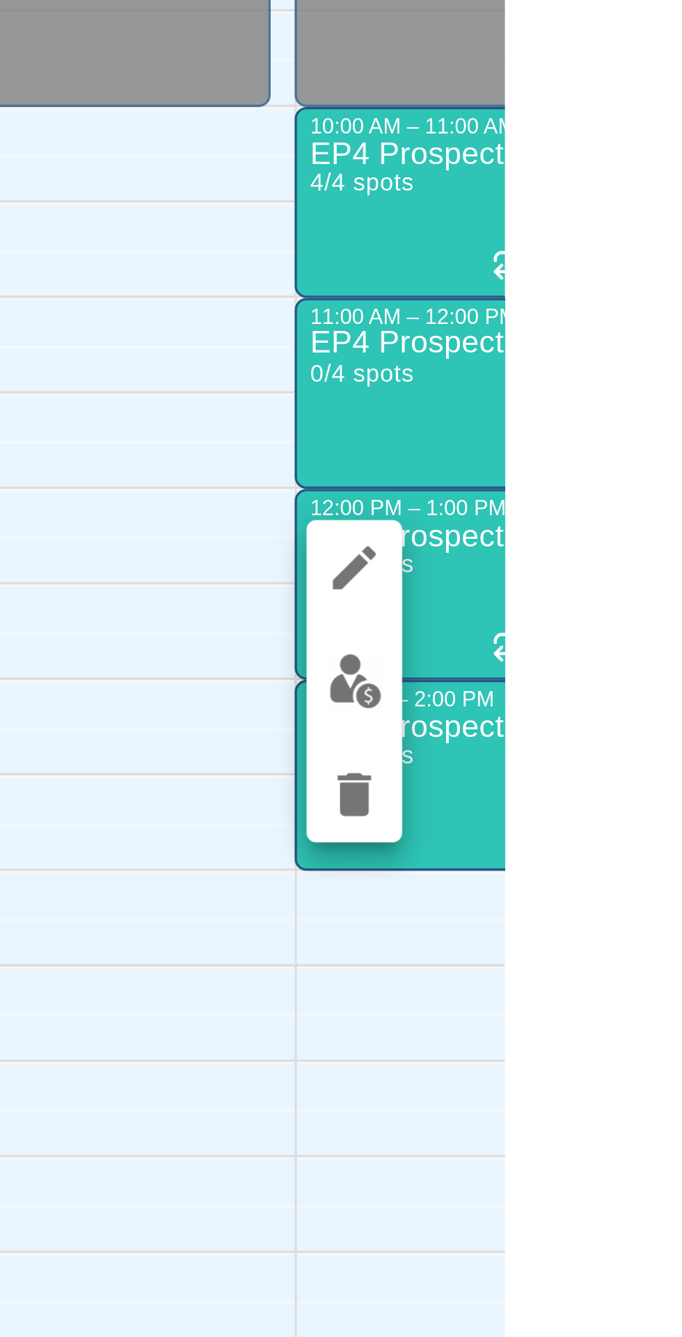
click at [639, 814] on img "edit" at bounding box center [638, 816] width 16 height 16
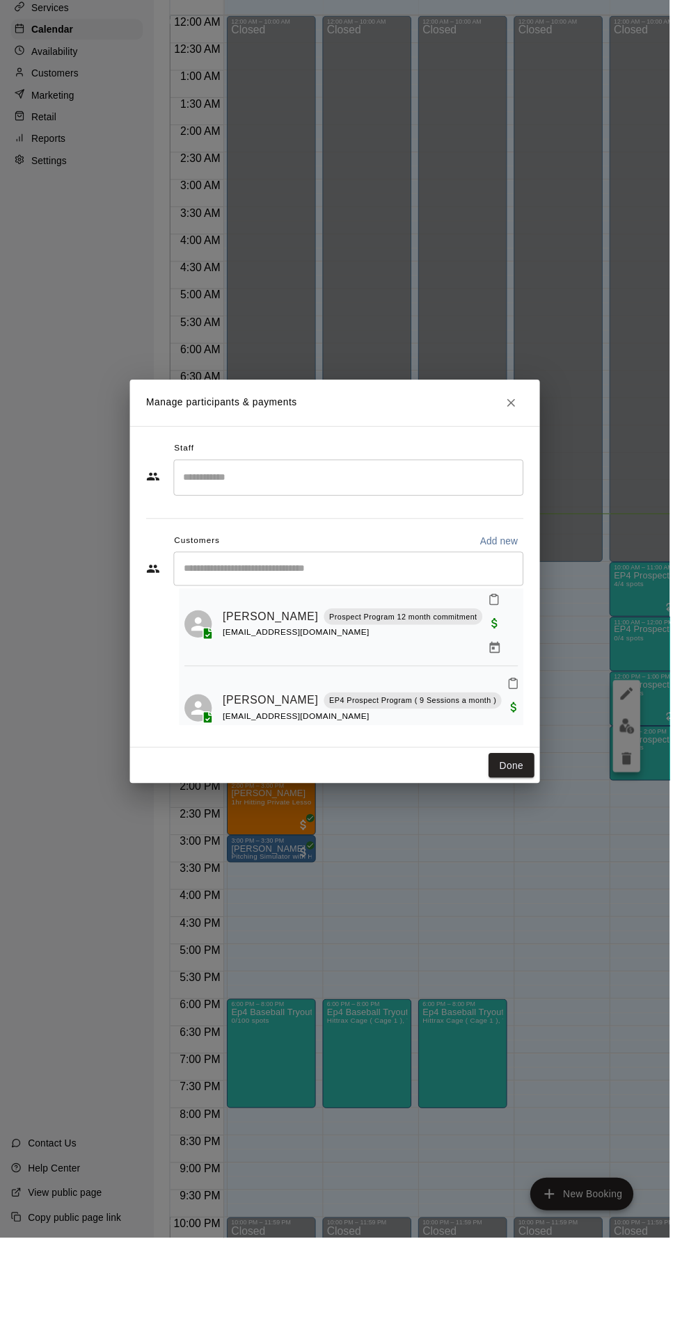
scroll to position [50, 0]
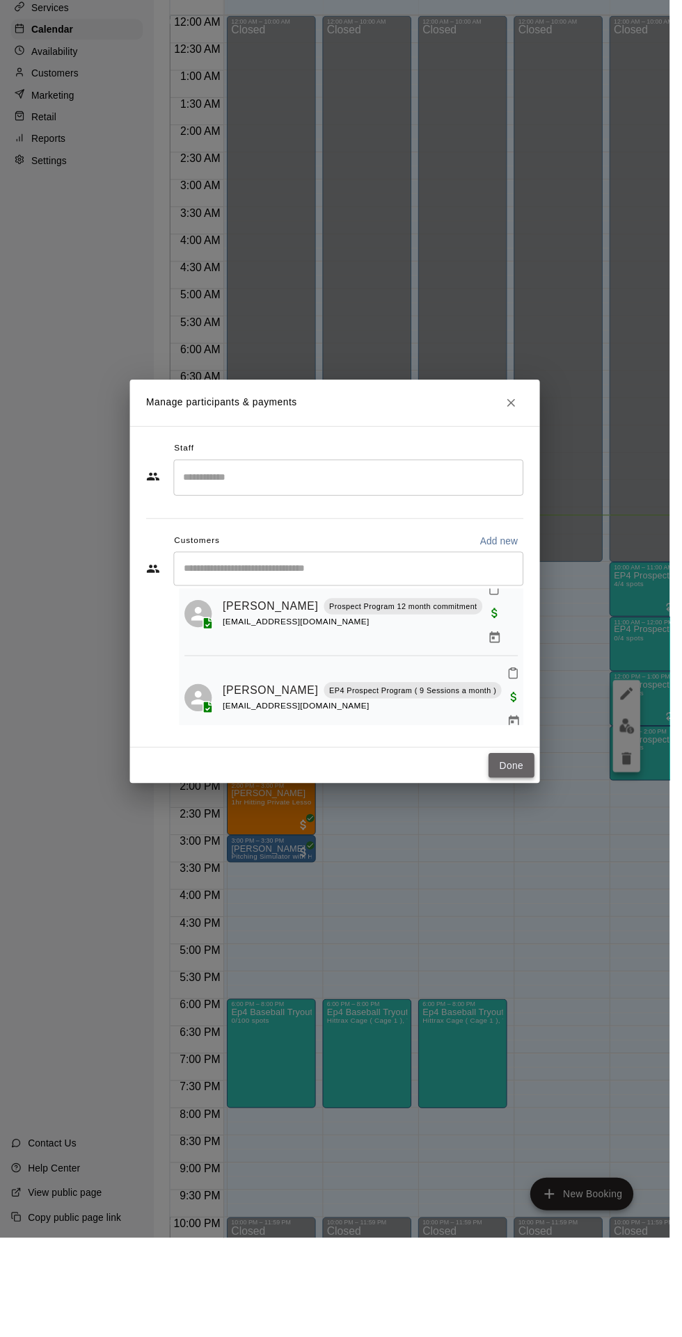
click at [544, 869] on button "Done" at bounding box center [520, 857] width 47 height 26
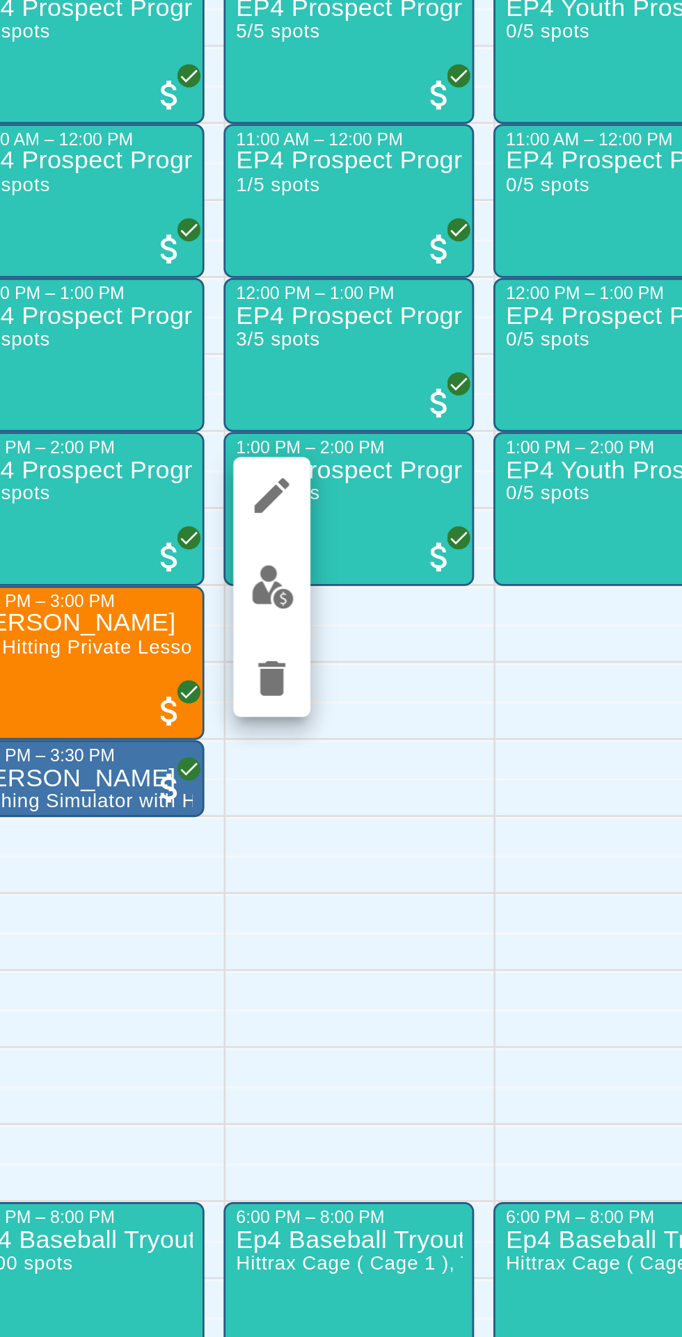
click at [342, 873] on img "edit" at bounding box center [346, 872] width 16 height 16
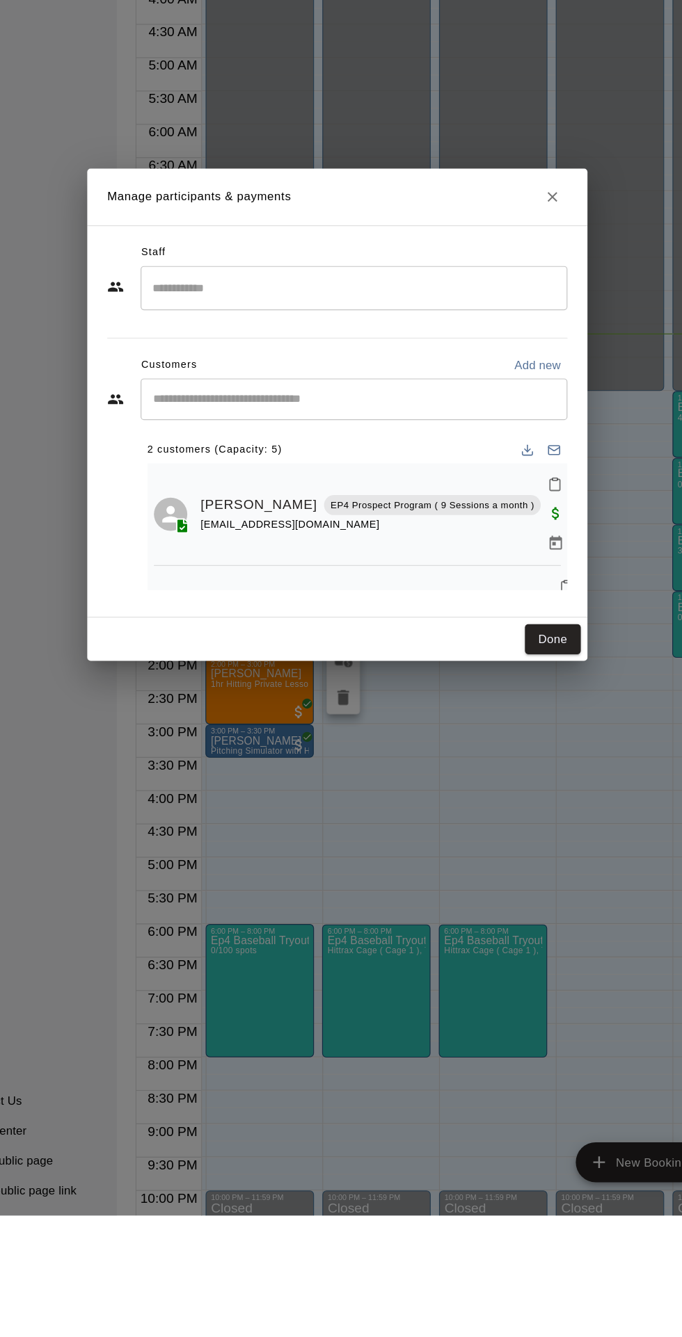
scroll to position [0, 0]
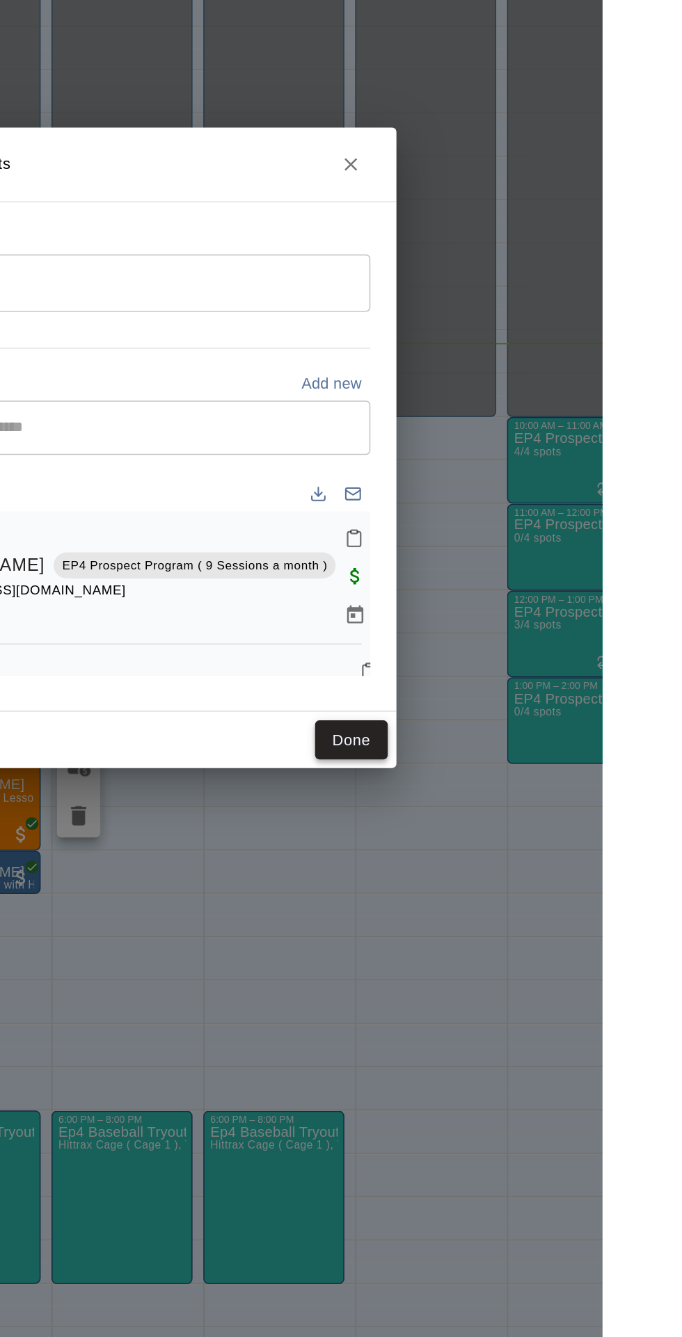
click at [544, 869] on button "Done" at bounding box center [520, 857] width 47 height 26
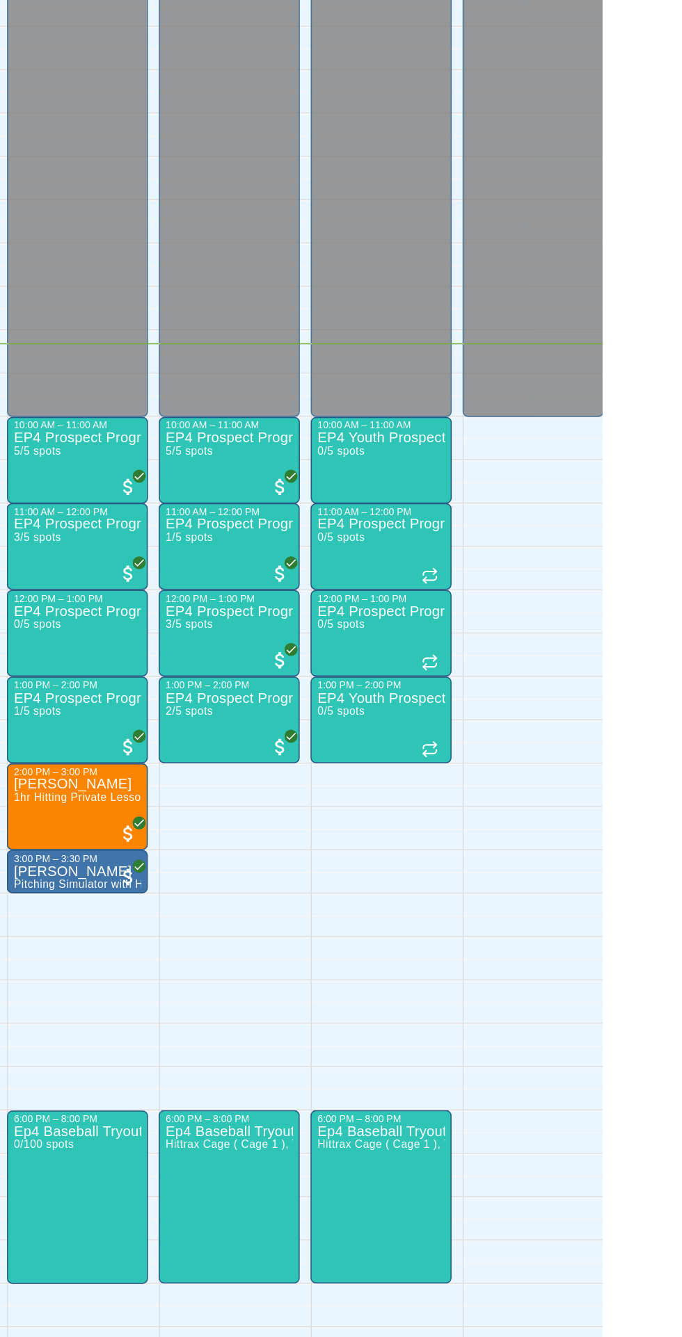
scroll to position [0, 27]
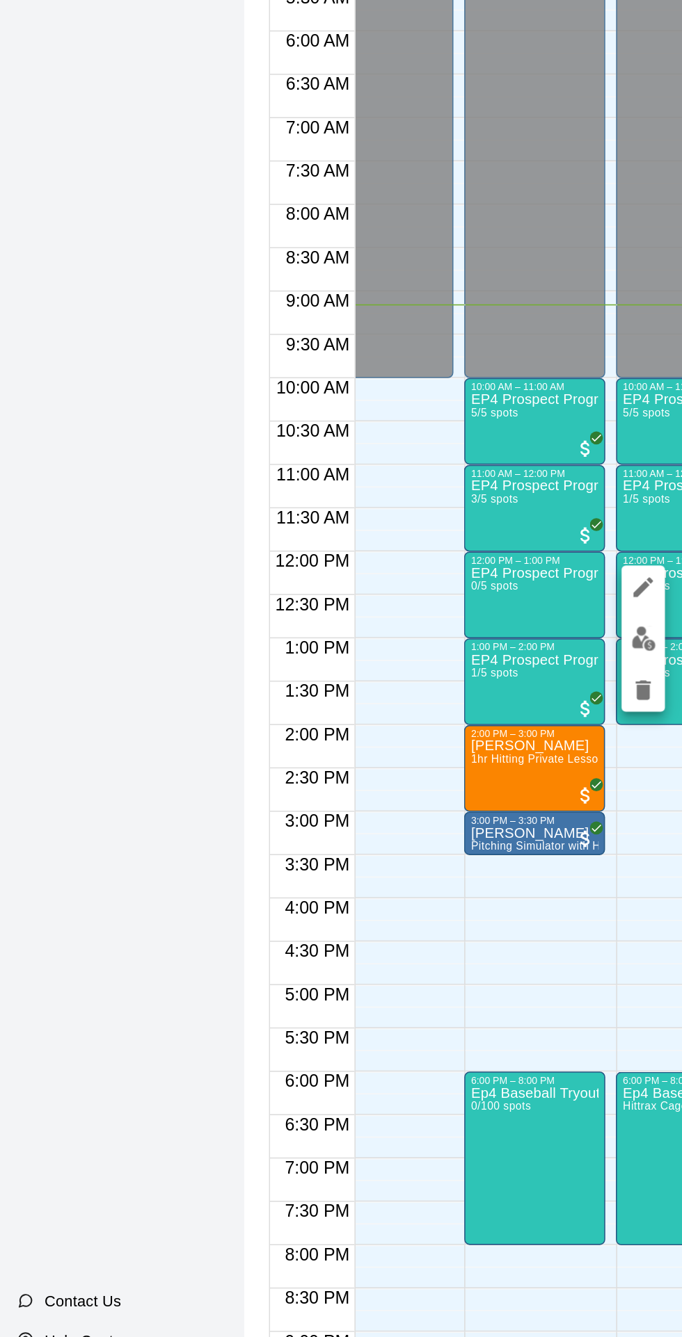
click at [414, 812] on img "edit" at bounding box center [413, 816] width 16 height 16
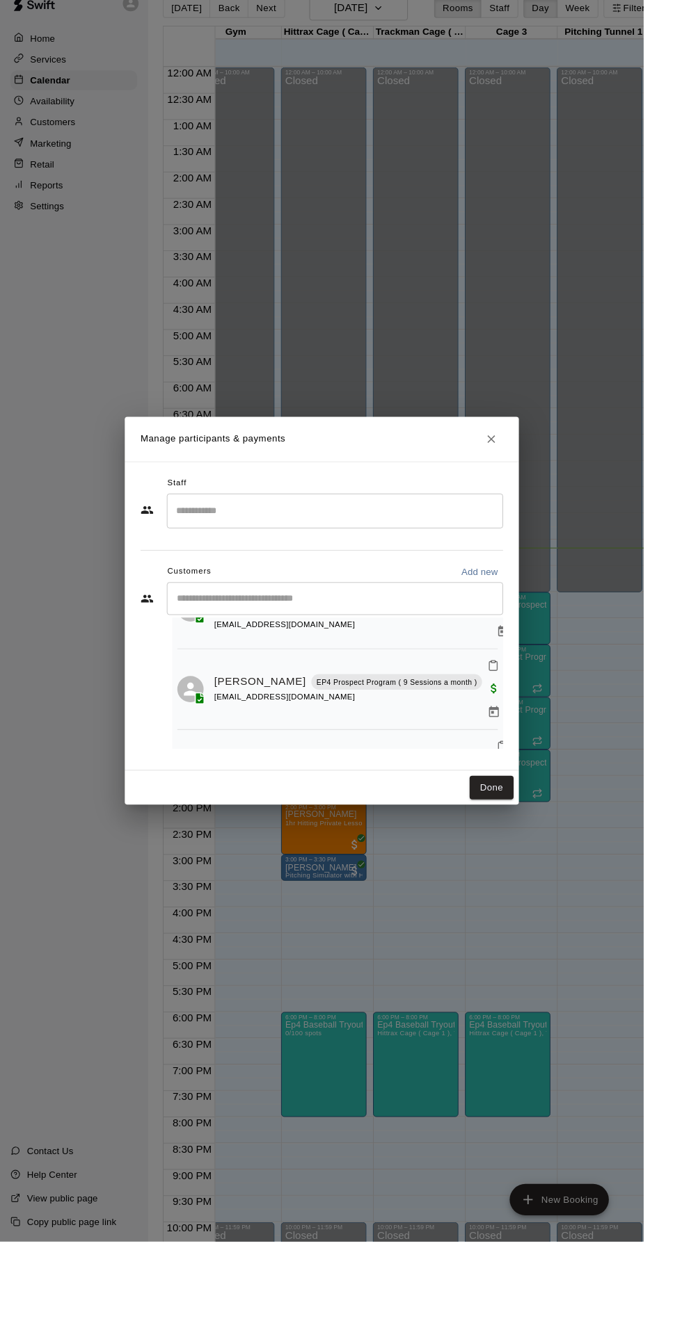
scroll to position [0, 0]
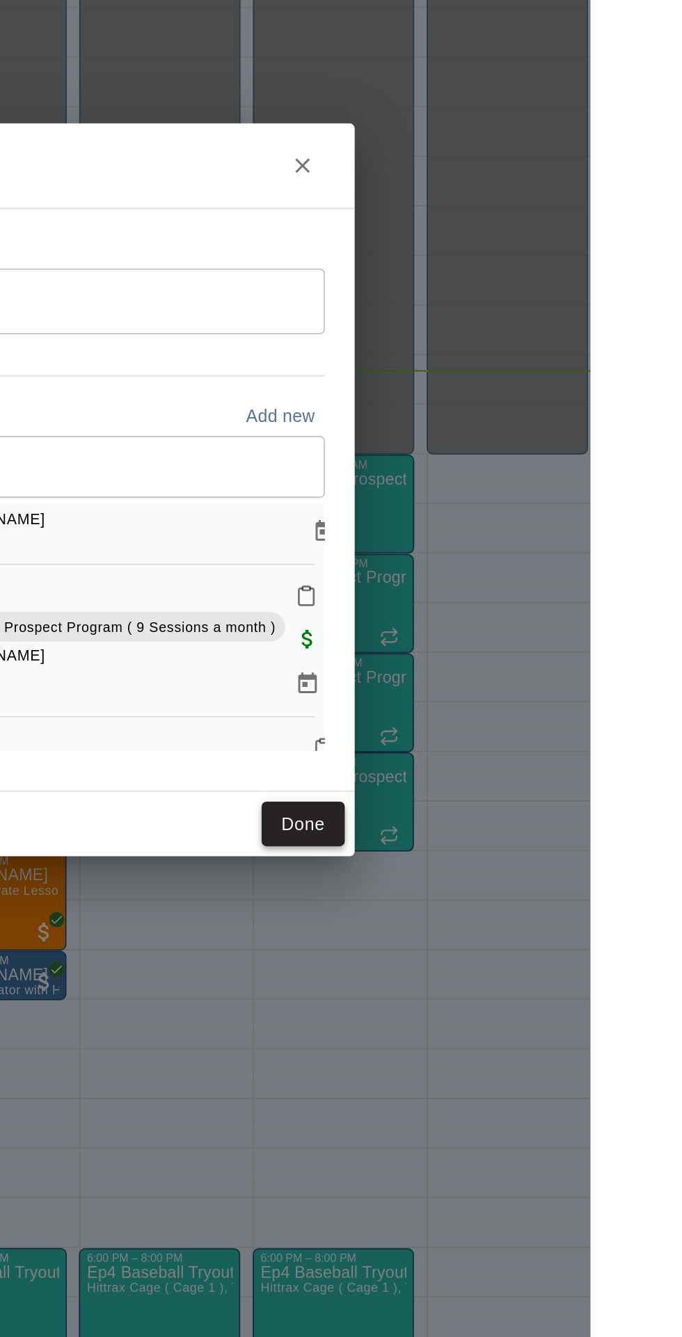
click at [544, 869] on button "Done" at bounding box center [520, 857] width 47 height 26
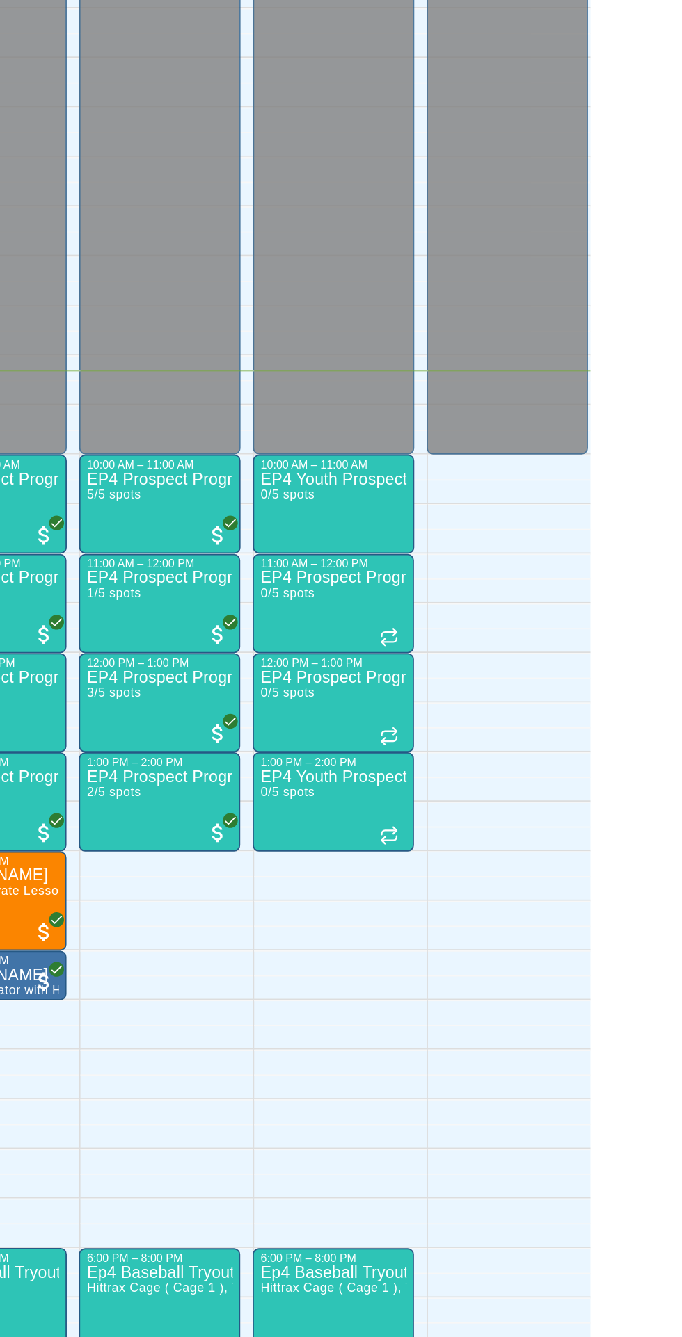
scroll to position [0, 94]
